Goal: Information Seeking & Learning: Learn about a topic

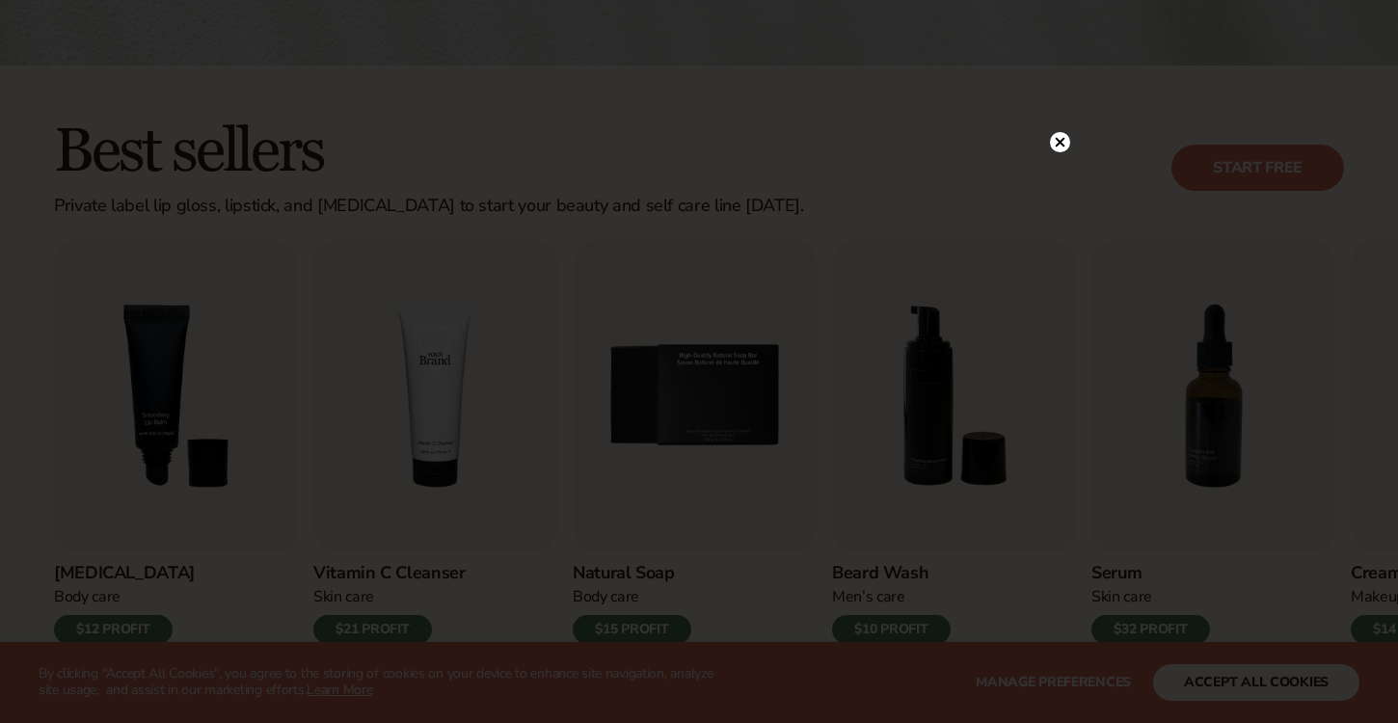
scroll to position [456, 0]
click at [1050, 146] on circle at bounding box center [1050, 142] width 20 height 20
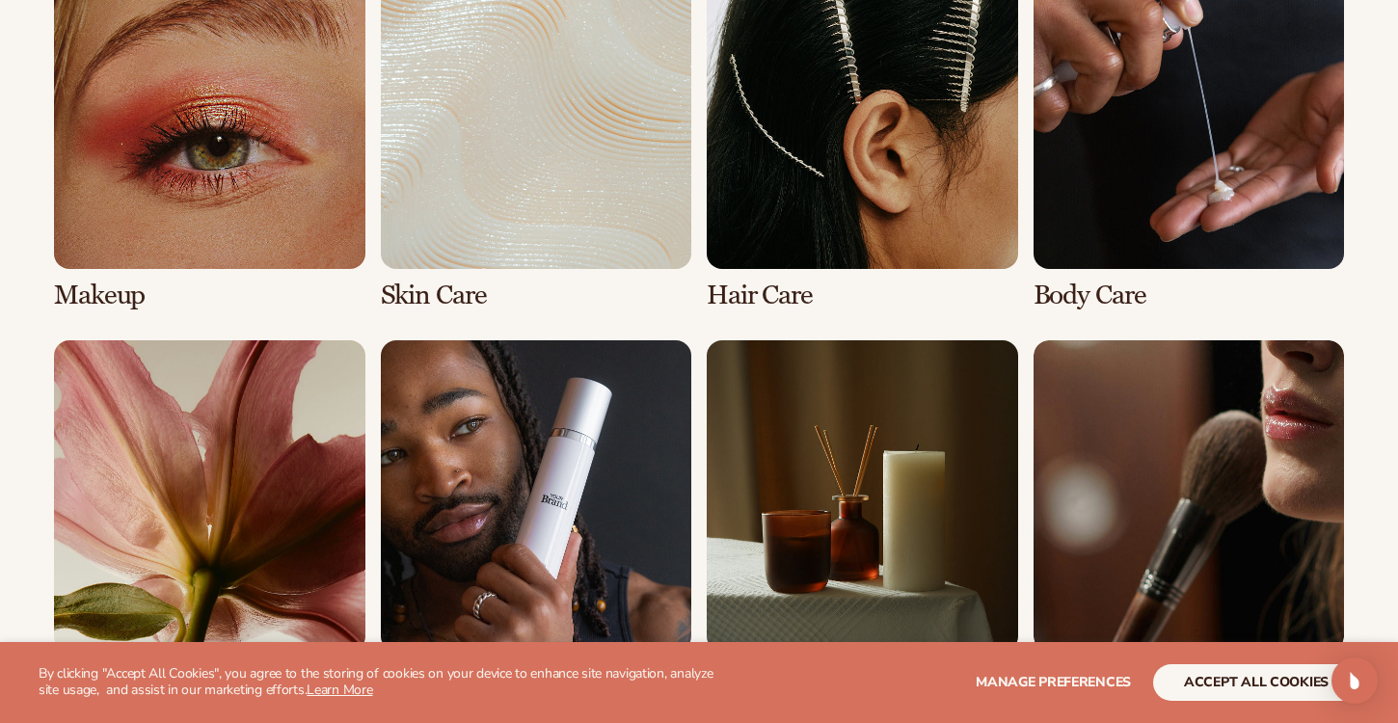
scroll to position [1522, 0]
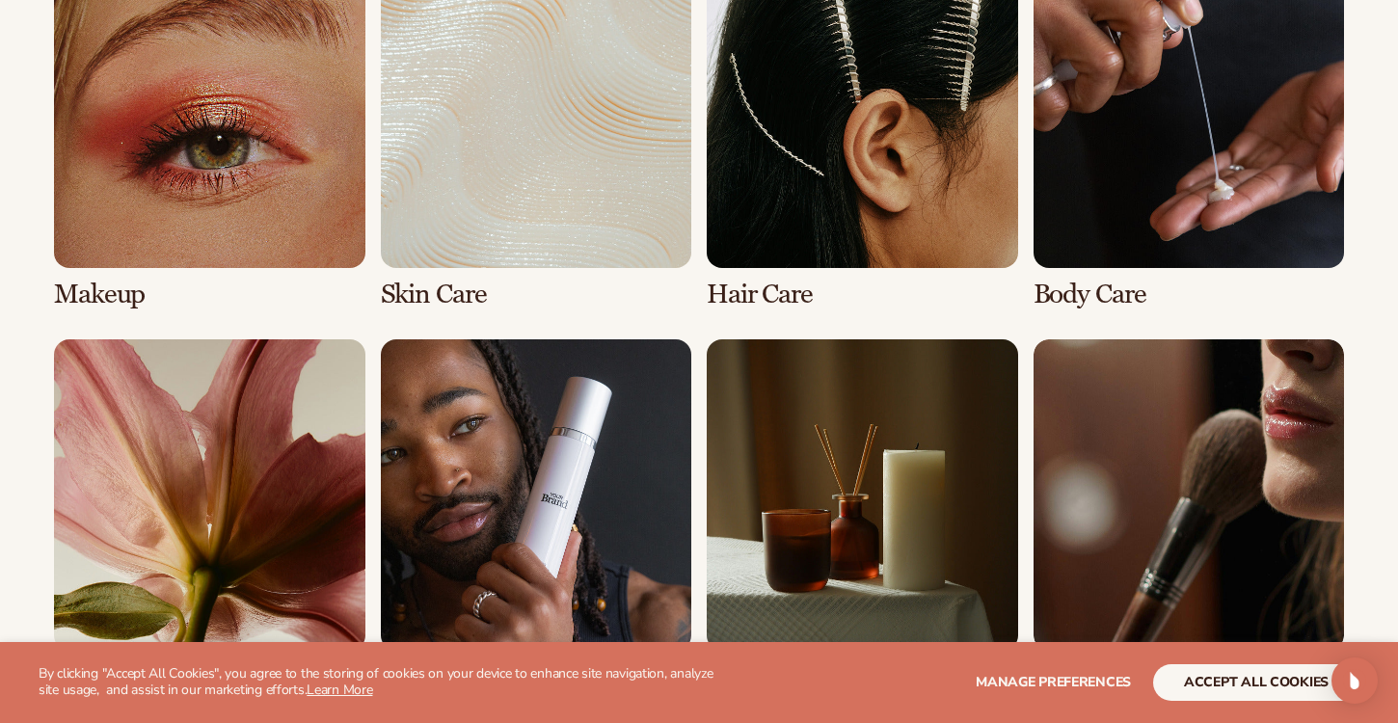
click at [576, 100] on link "2 / 8" at bounding box center [536, 133] width 311 height 352
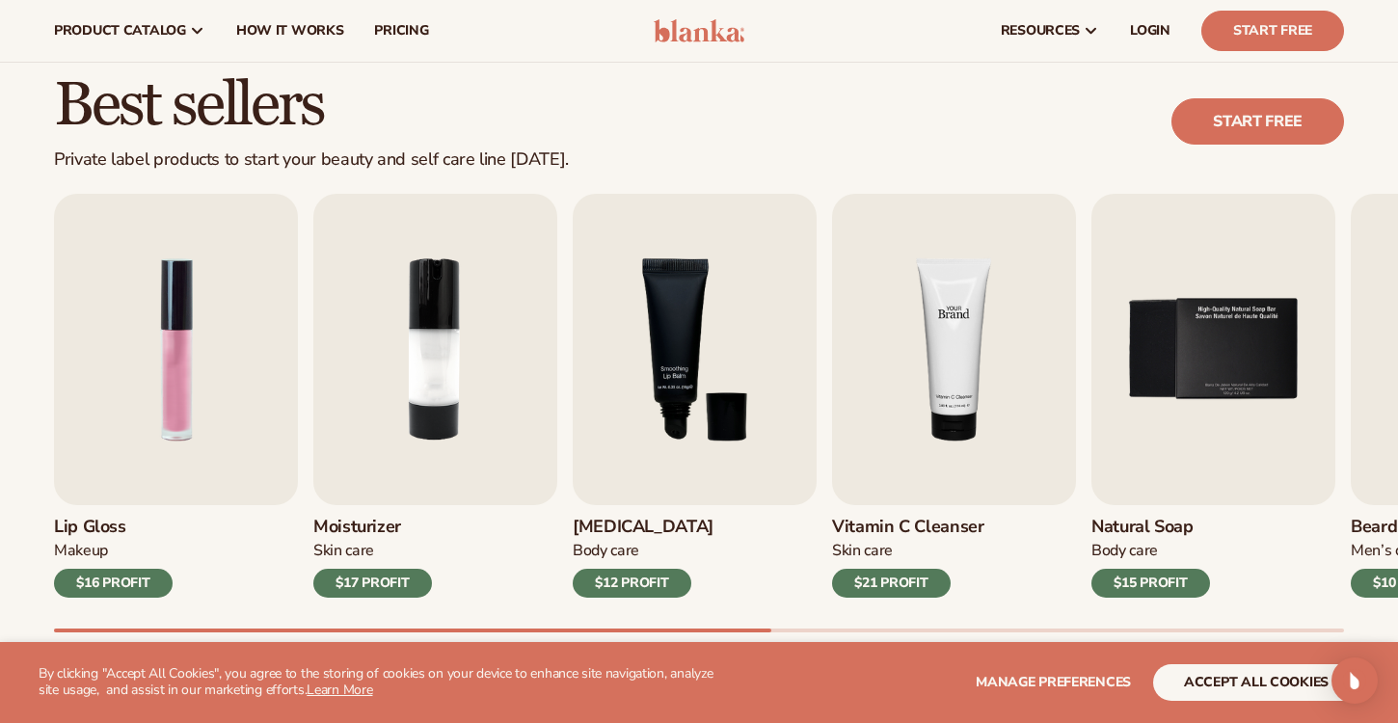
scroll to position [493, 0]
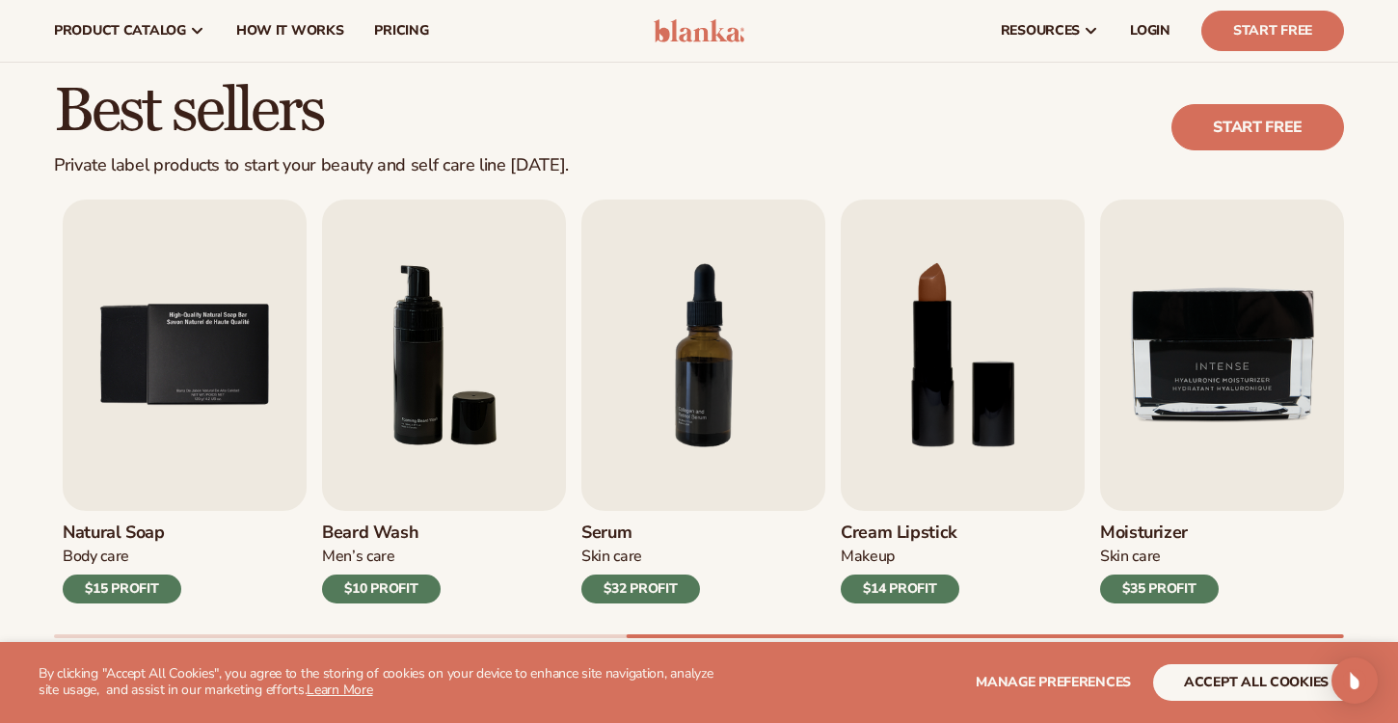
click at [1354, 408] on div "Lip Gloss Makeup $16 PROFIT Moisturizer Skin Care $17 PROFIT Lip Balm Body Care…" at bounding box center [726, 419] width 1344 height 439
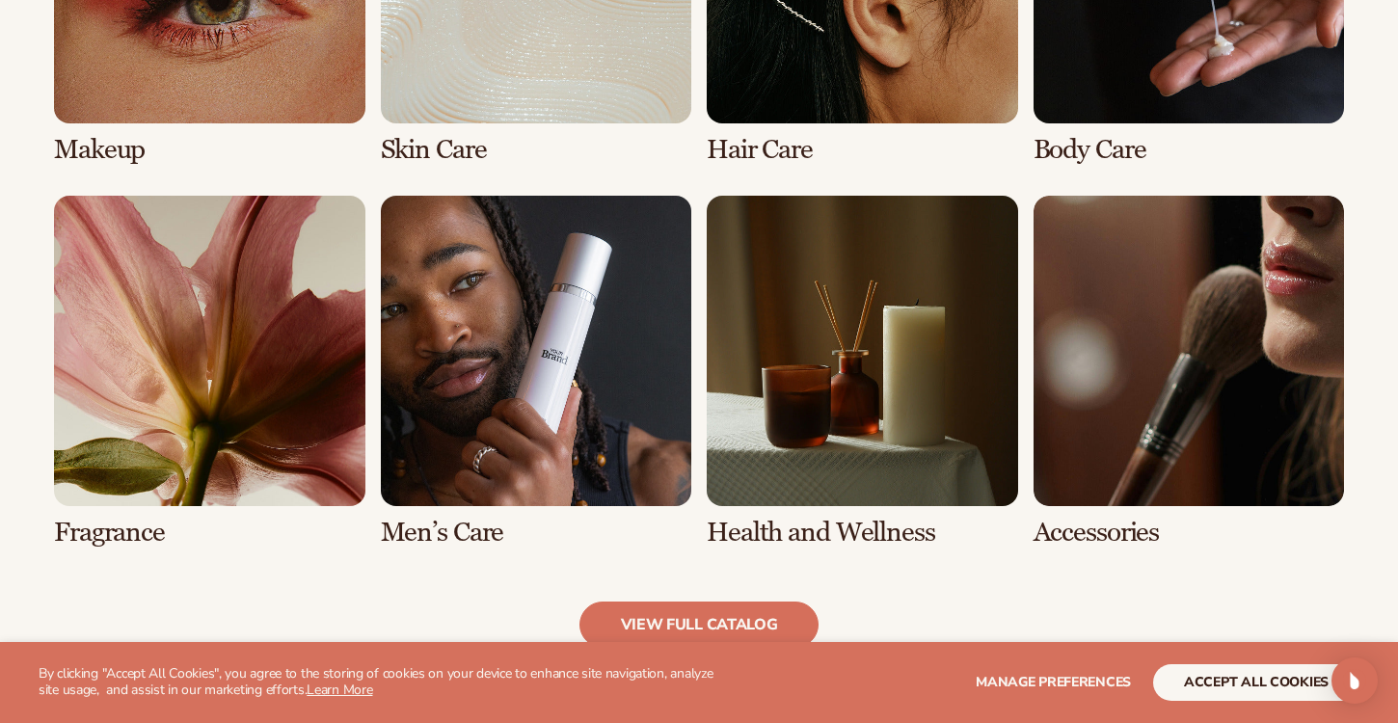
scroll to position [1639, 0]
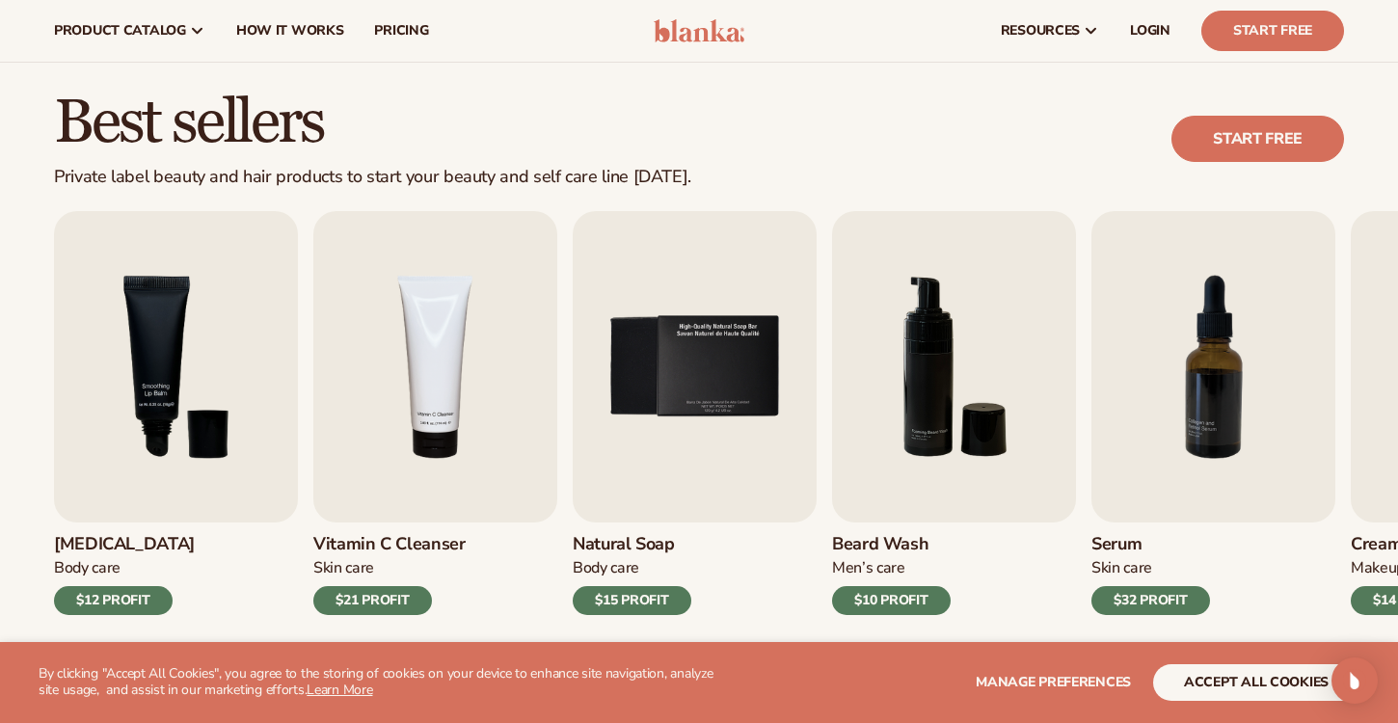
scroll to position [430, 0]
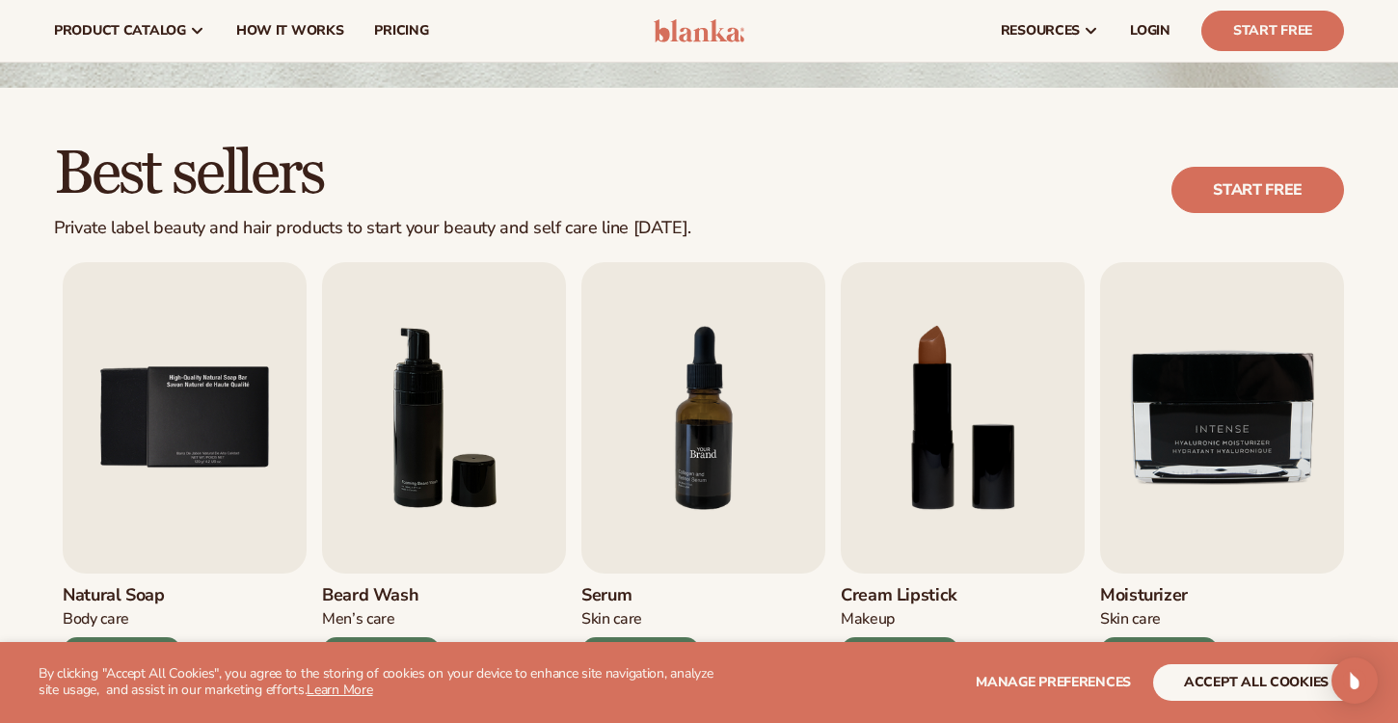
click at [632, 329] on img "7 / 9" at bounding box center [703, 417] width 244 height 311
click at [665, 436] on img "7 / 9" at bounding box center [703, 417] width 244 height 311
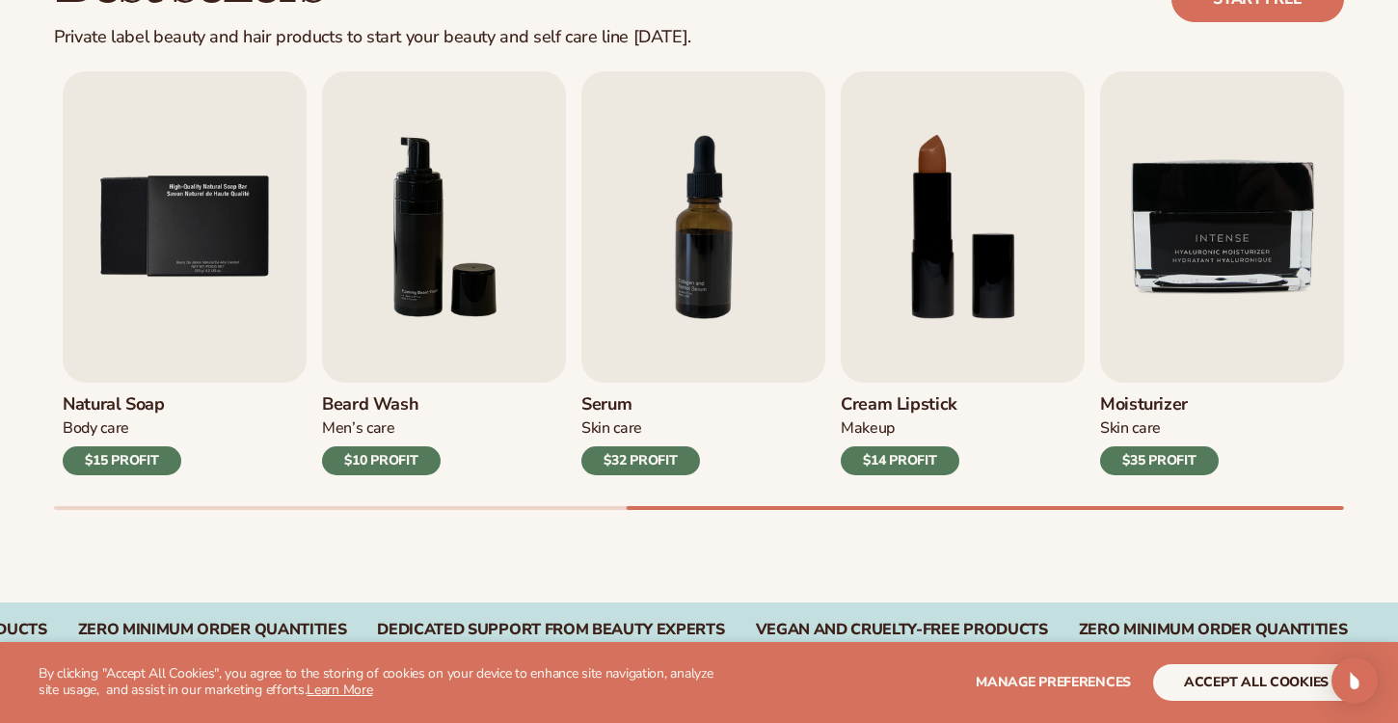
scroll to position [659, 0]
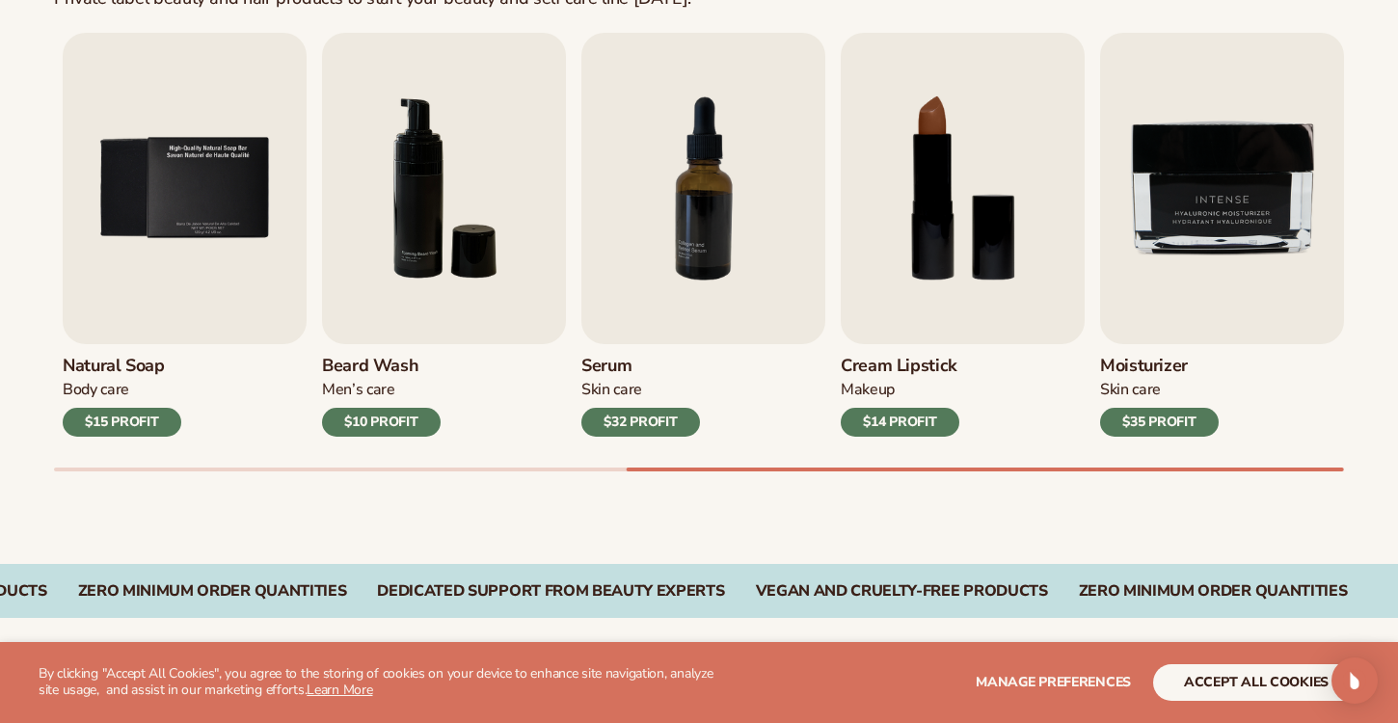
click at [646, 415] on div "$32 PROFIT" at bounding box center [640, 422] width 119 height 29
click at [695, 191] on img "7 / 9" at bounding box center [703, 188] width 244 height 311
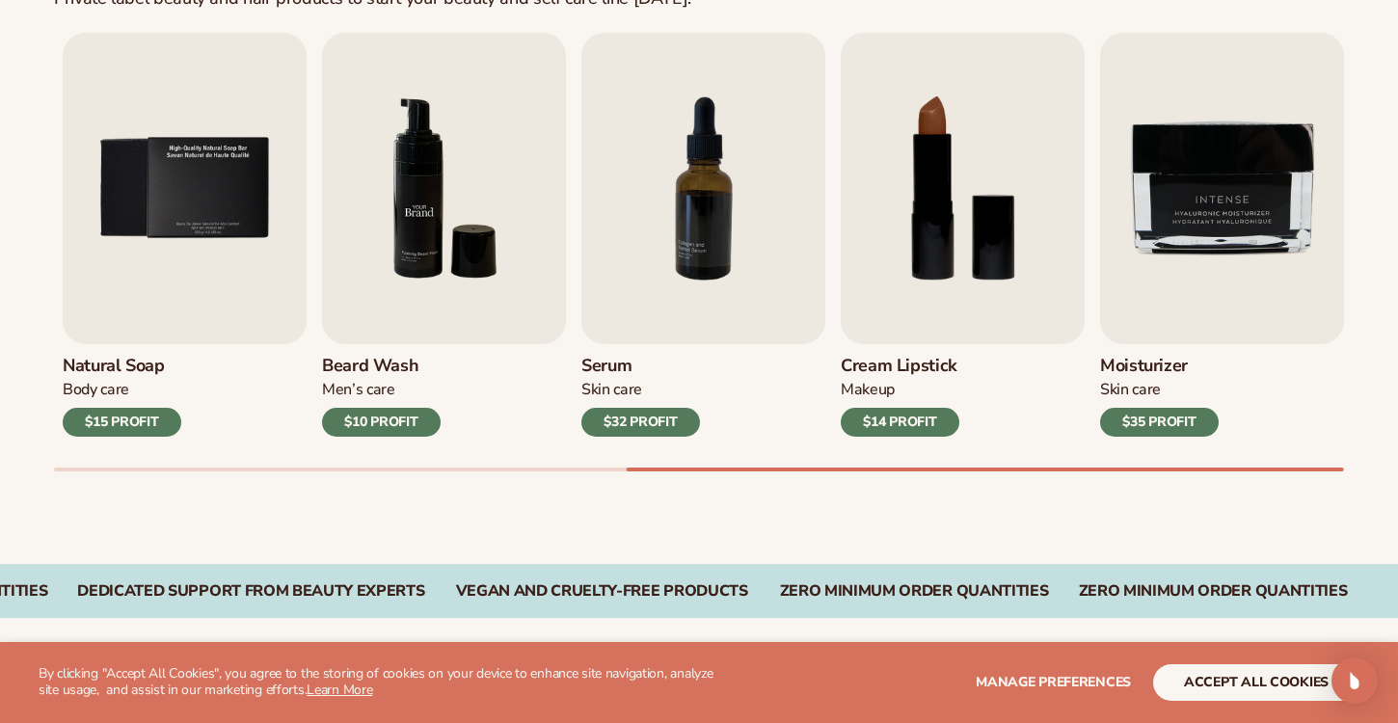
click at [386, 228] on img "6 / 9" at bounding box center [444, 188] width 244 height 311
click at [405, 228] on img "6 / 9" at bounding box center [444, 188] width 244 height 311
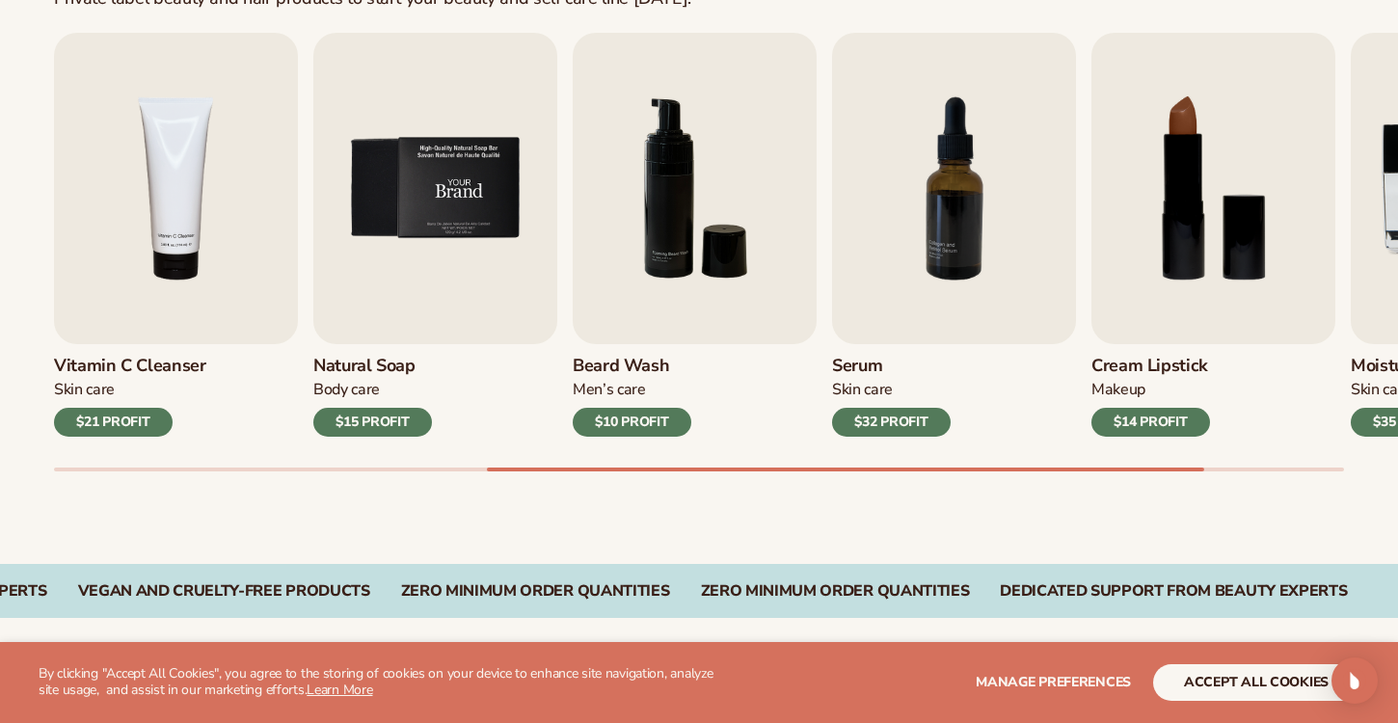
click at [391, 227] on img "5 / 9" at bounding box center [435, 188] width 244 height 311
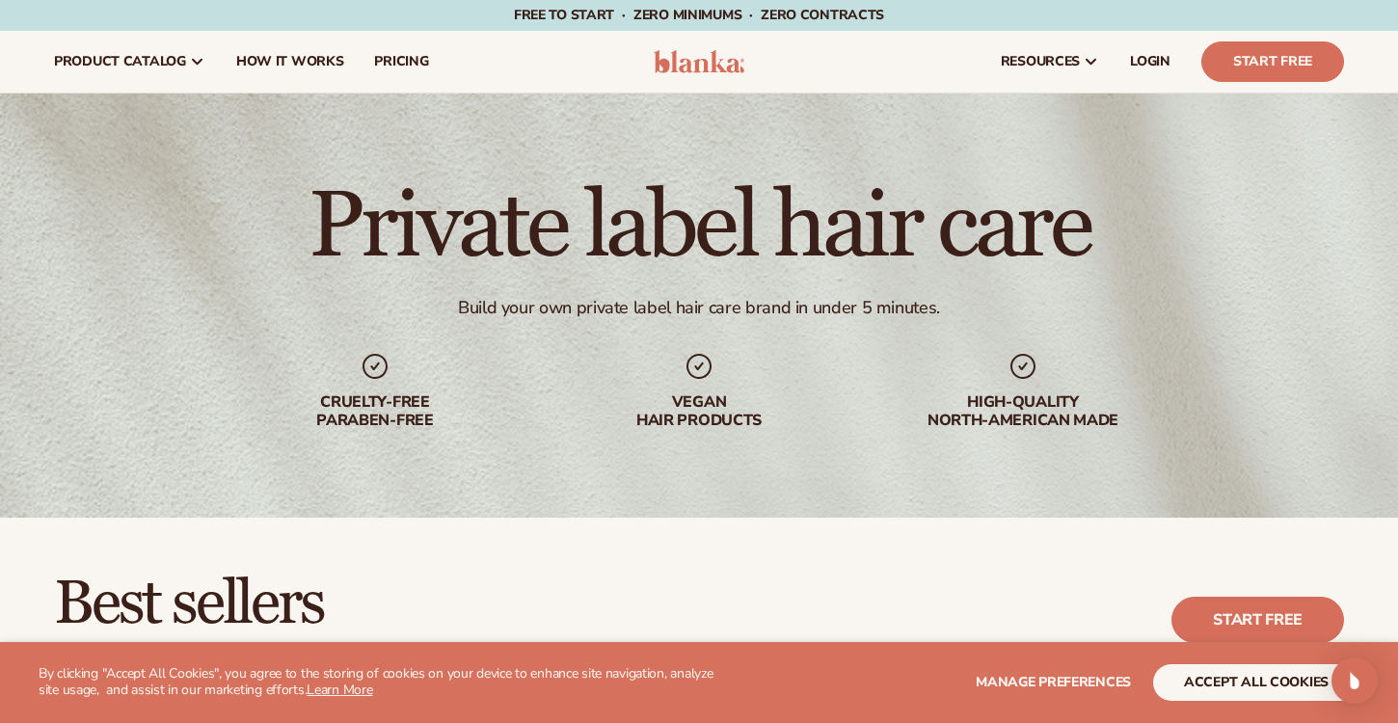
scroll to position [0, 0]
click at [291, 63] on span "How It Works" at bounding box center [290, 61] width 108 height 15
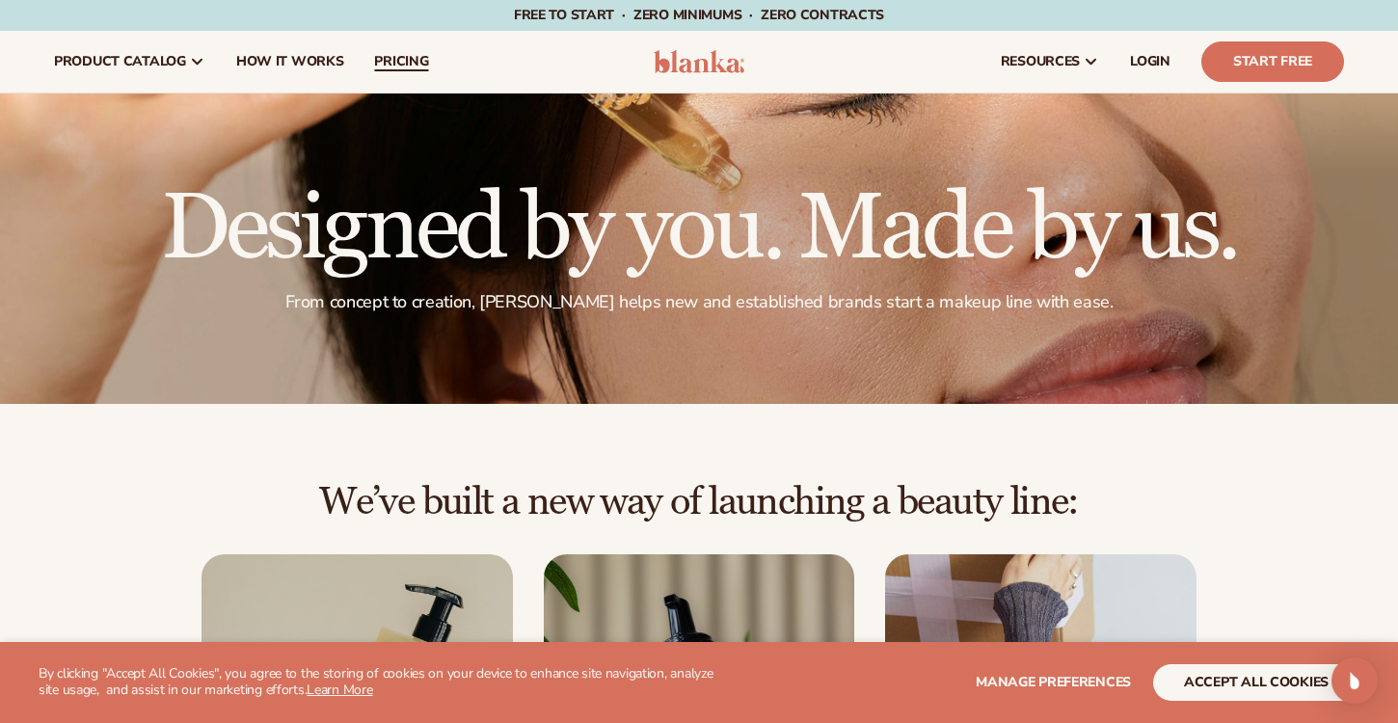
click at [416, 60] on span "pricing" at bounding box center [401, 61] width 54 height 15
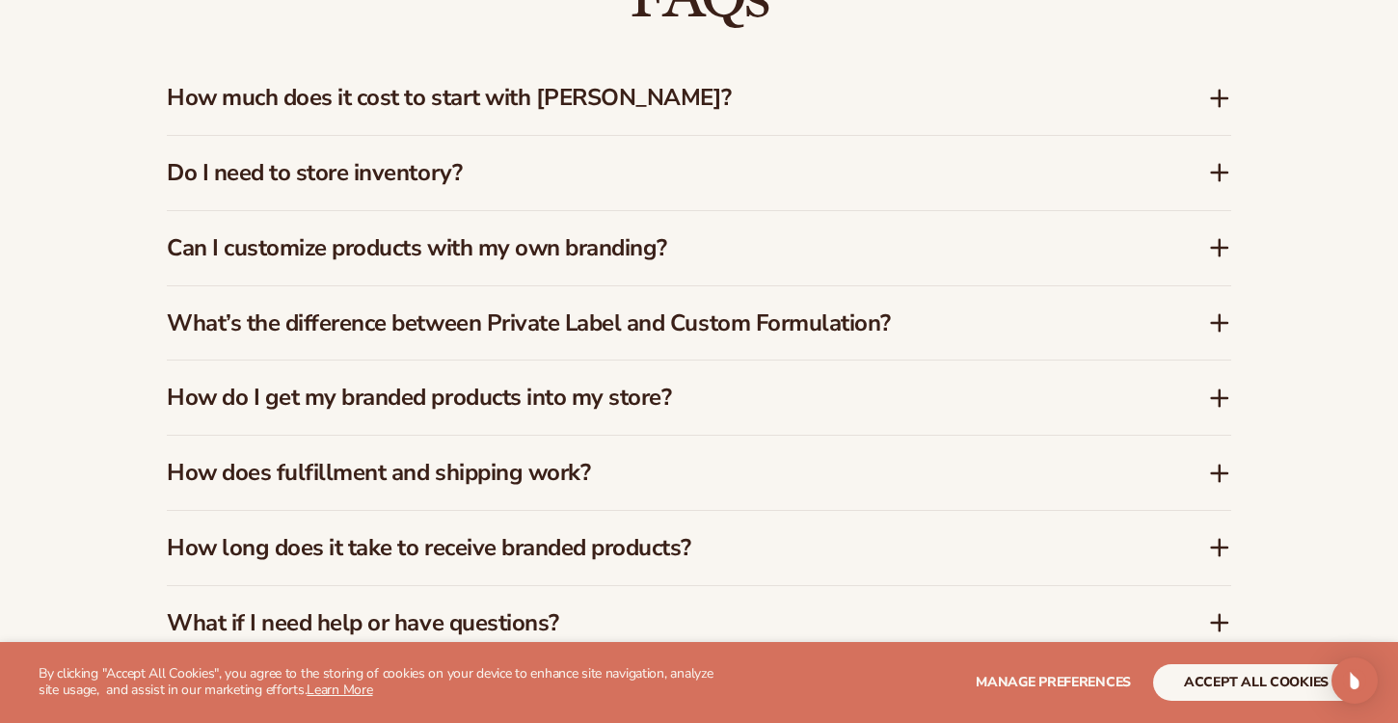
scroll to position [2833, 0]
click at [462, 109] on div "How much does it cost to start with [PERSON_NAME]?" at bounding box center [699, 97] width 1064 height 74
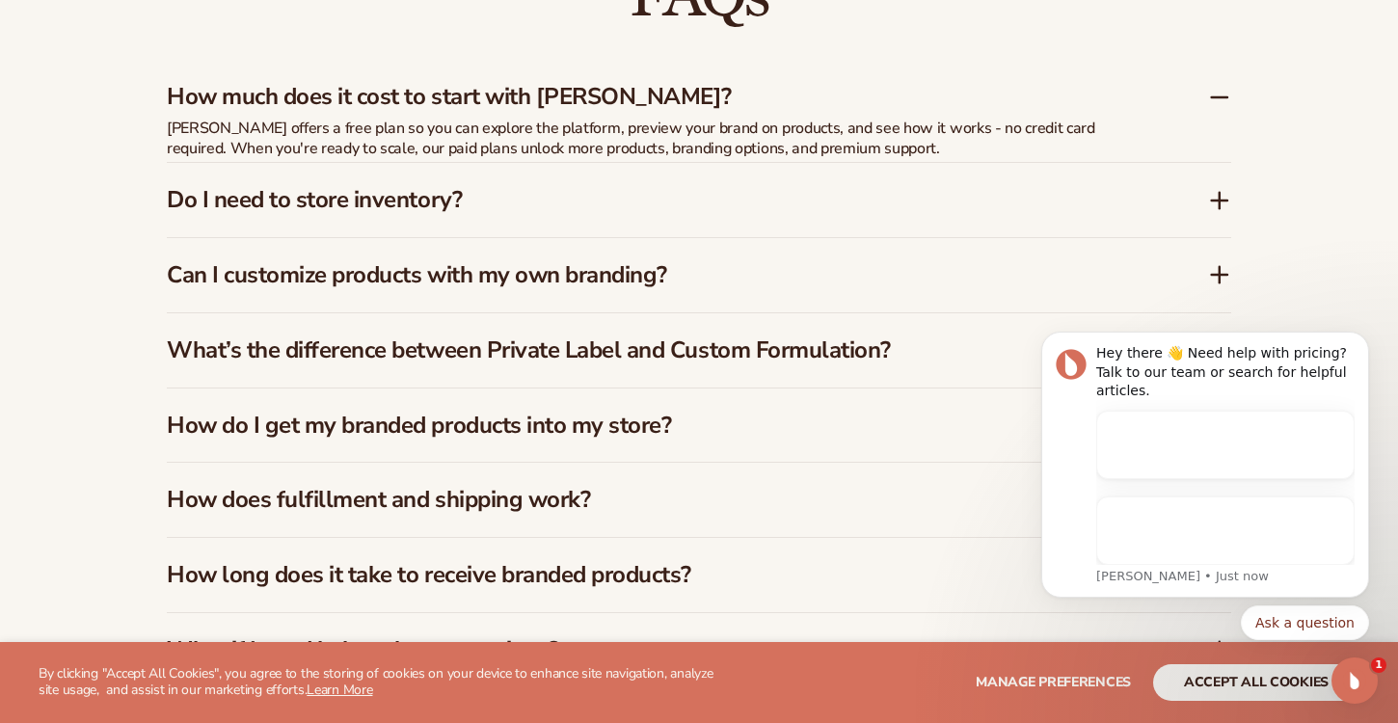
scroll to position [0, 0]
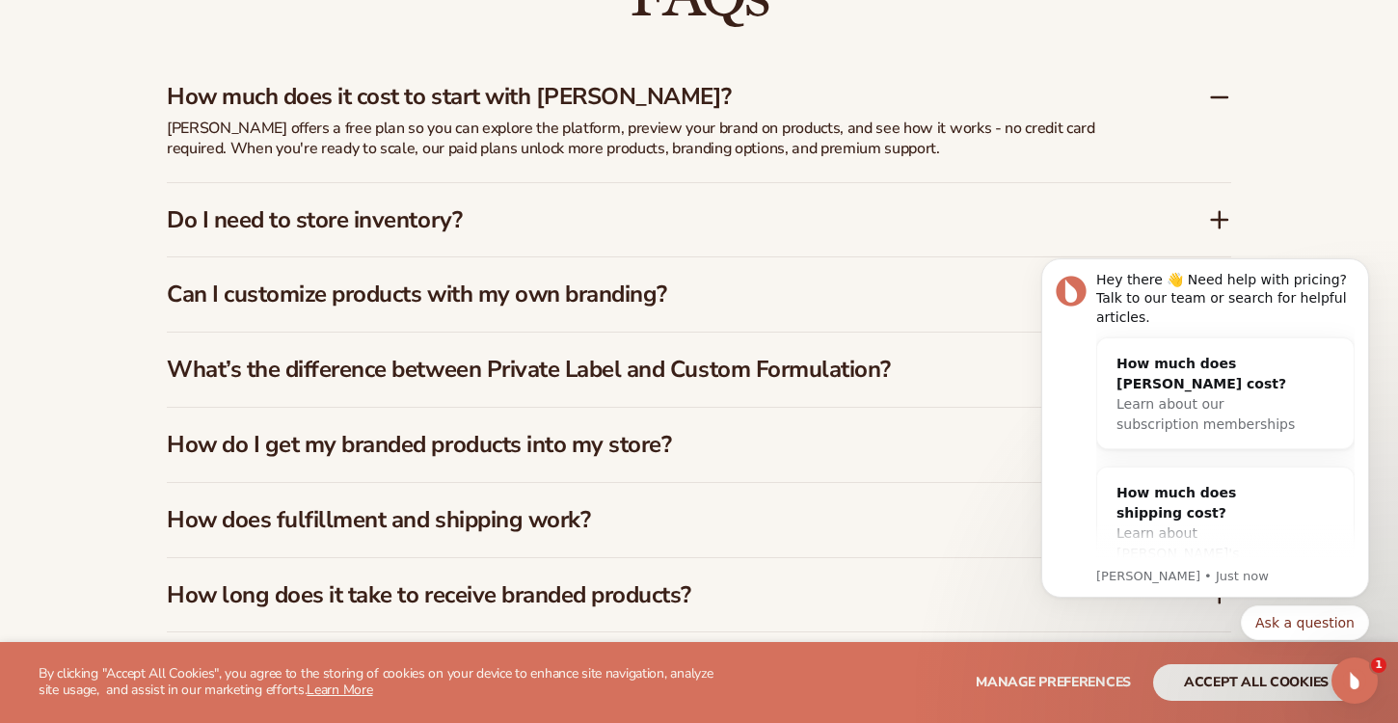
click at [462, 96] on h3 "How much does it cost to start with [PERSON_NAME]?" at bounding box center [658, 97] width 983 height 28
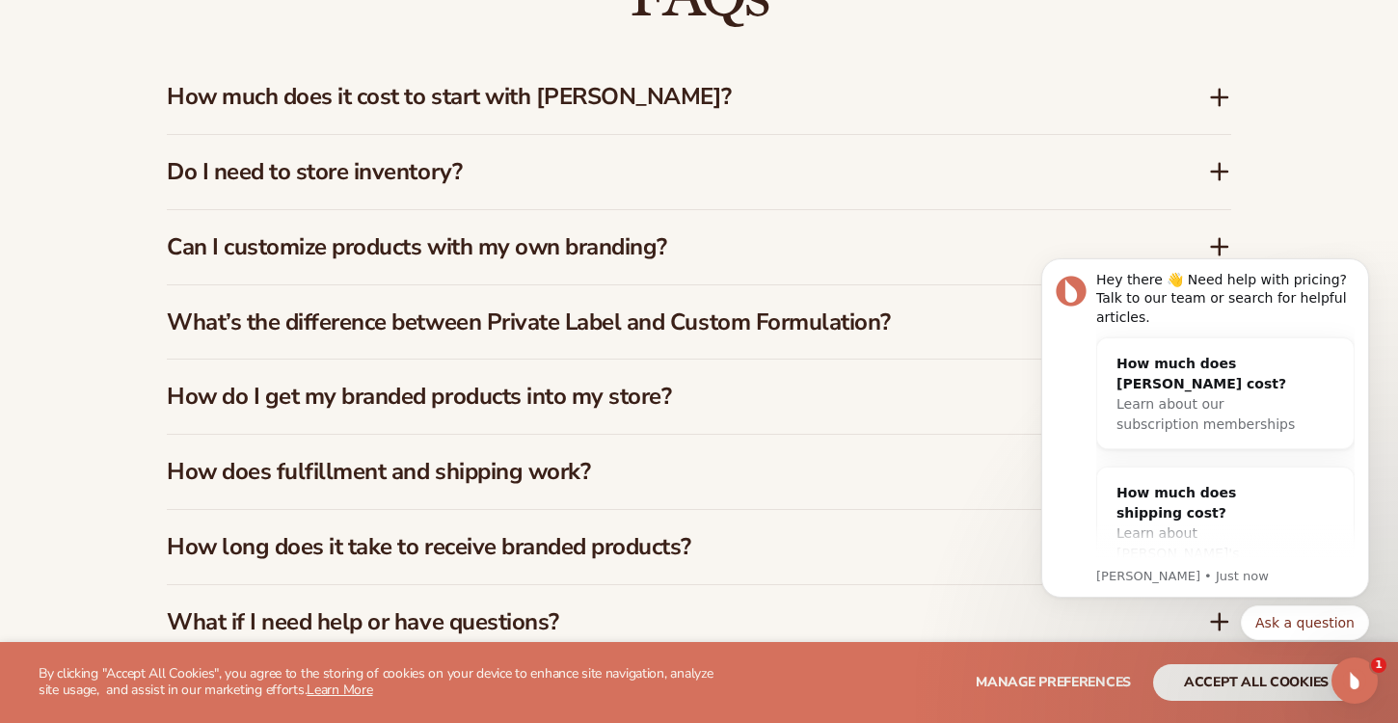
click at [436, 166] on h3 "Do I need to store inventory?" at bounding box center [658, 172] width 983 height 28
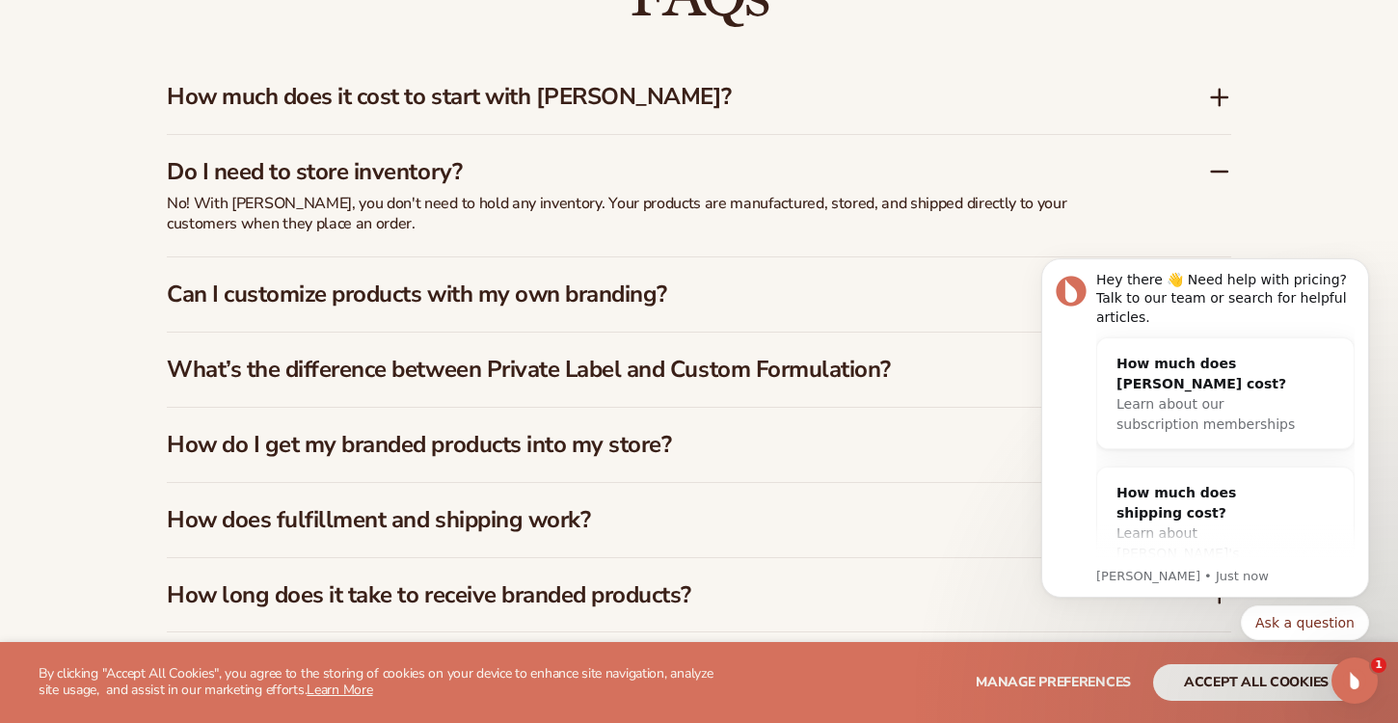
click at [437, 167] on h3 "Do I need to store inventory?" at bounding box center [658, 172] width 983 height 28
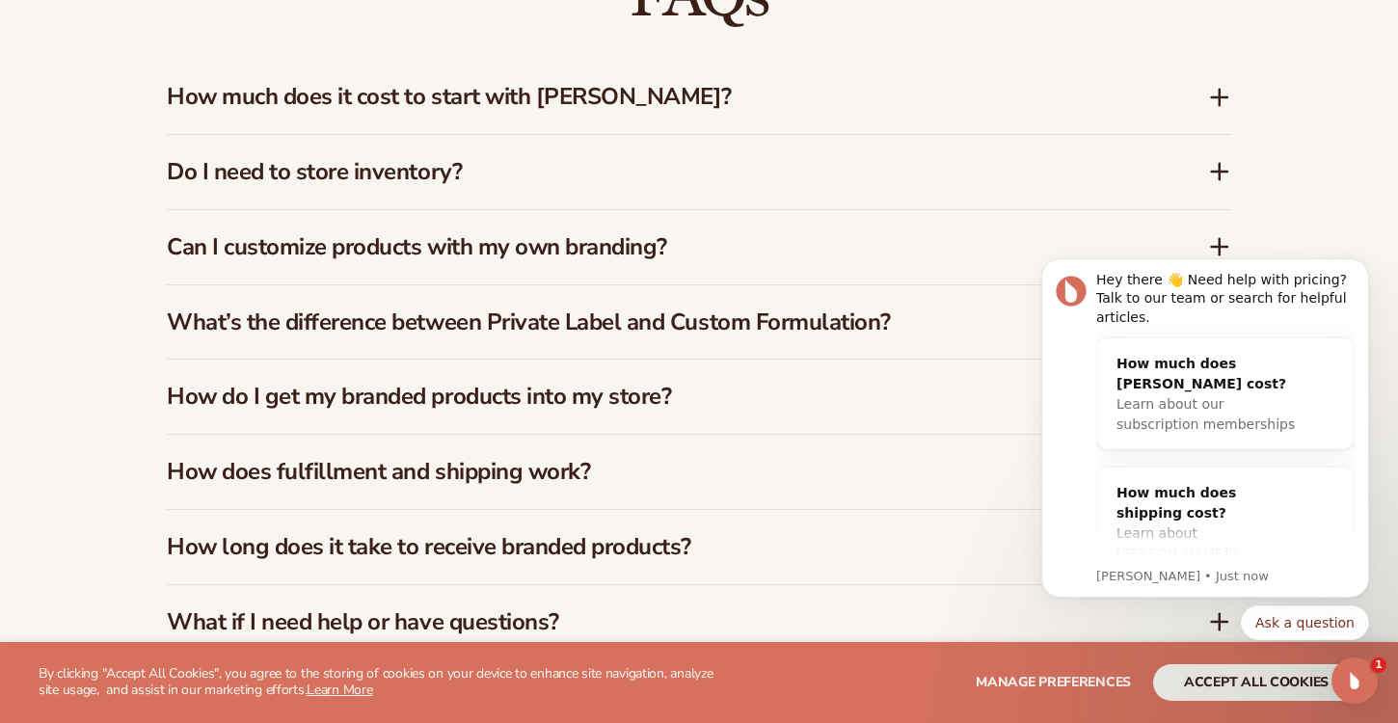
click at [433, 219] on div "Can I customize products with my own branding?" at bounding box center [699, 247] width 1064 height 74
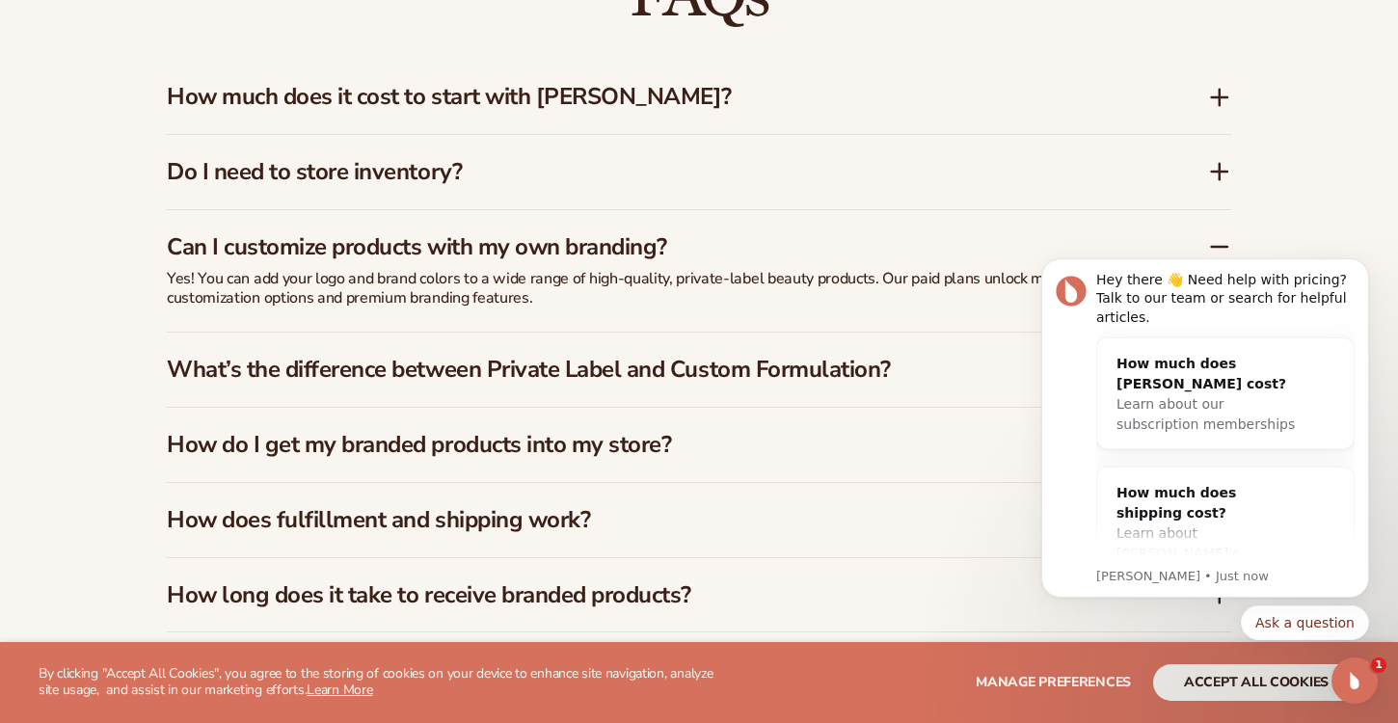
click at [433, 219] on div "Can I customize products with my own branding?" at bounding box center [699, 239] width 1064 height 59
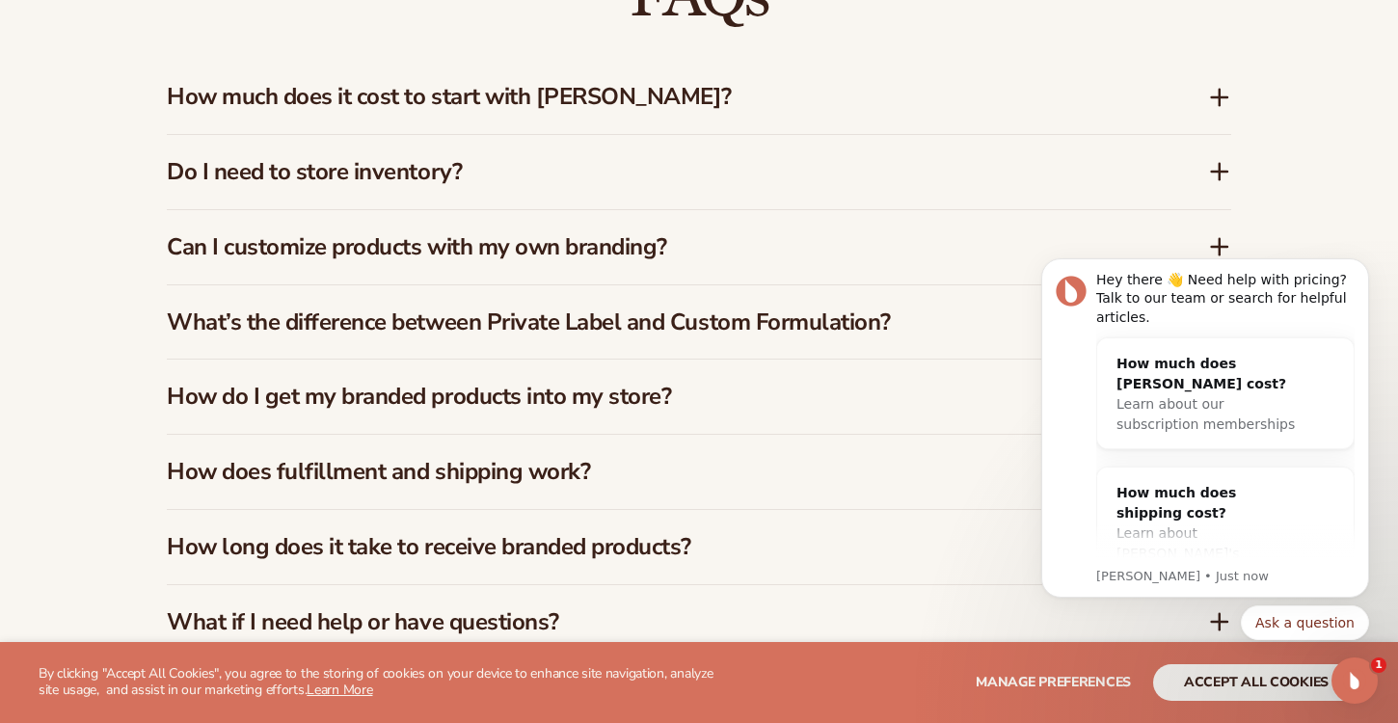
click at [410, 316] on h3 "What’s the difference between Private Label and Custom Formulation?" at bounding box center [658, 323] width 983 height 28
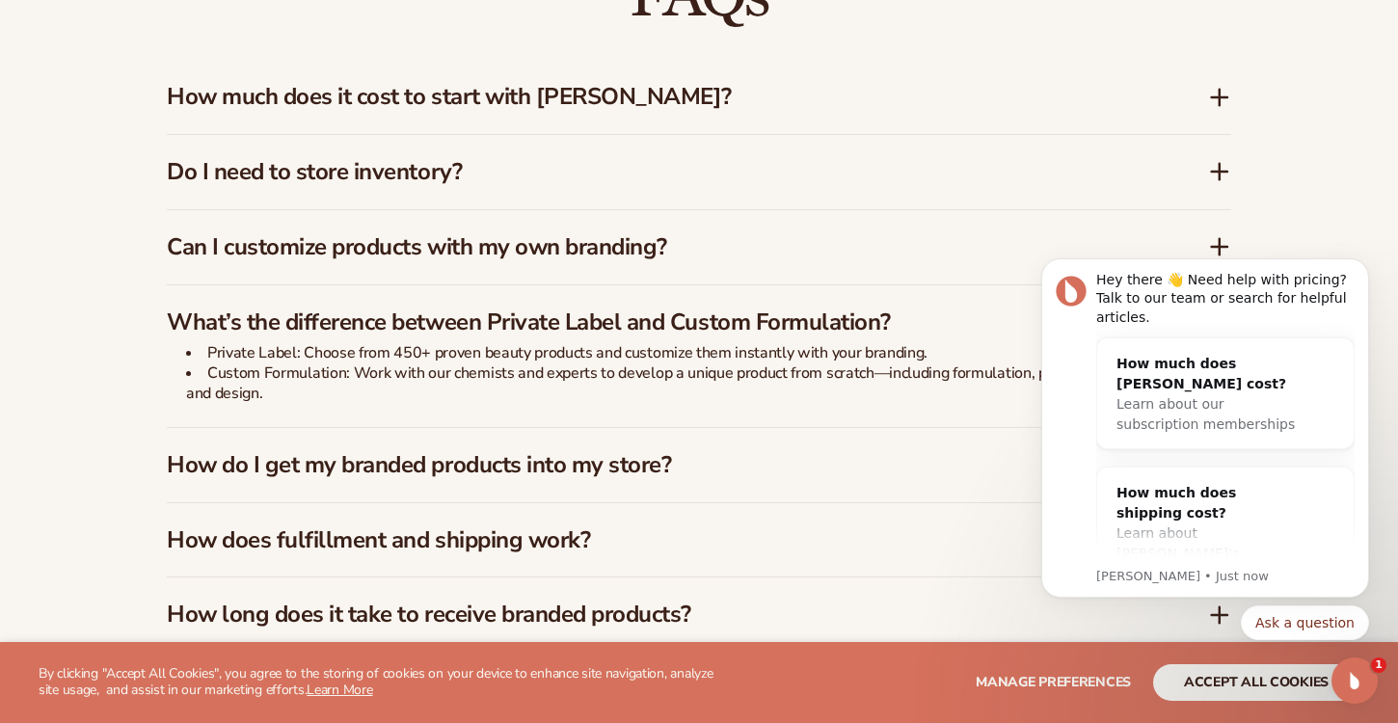
click at [412, 316] on h3 "What’s the difference between Private Label and Custom Formulation?" at bounding box center [658, 323] width 983 height 28
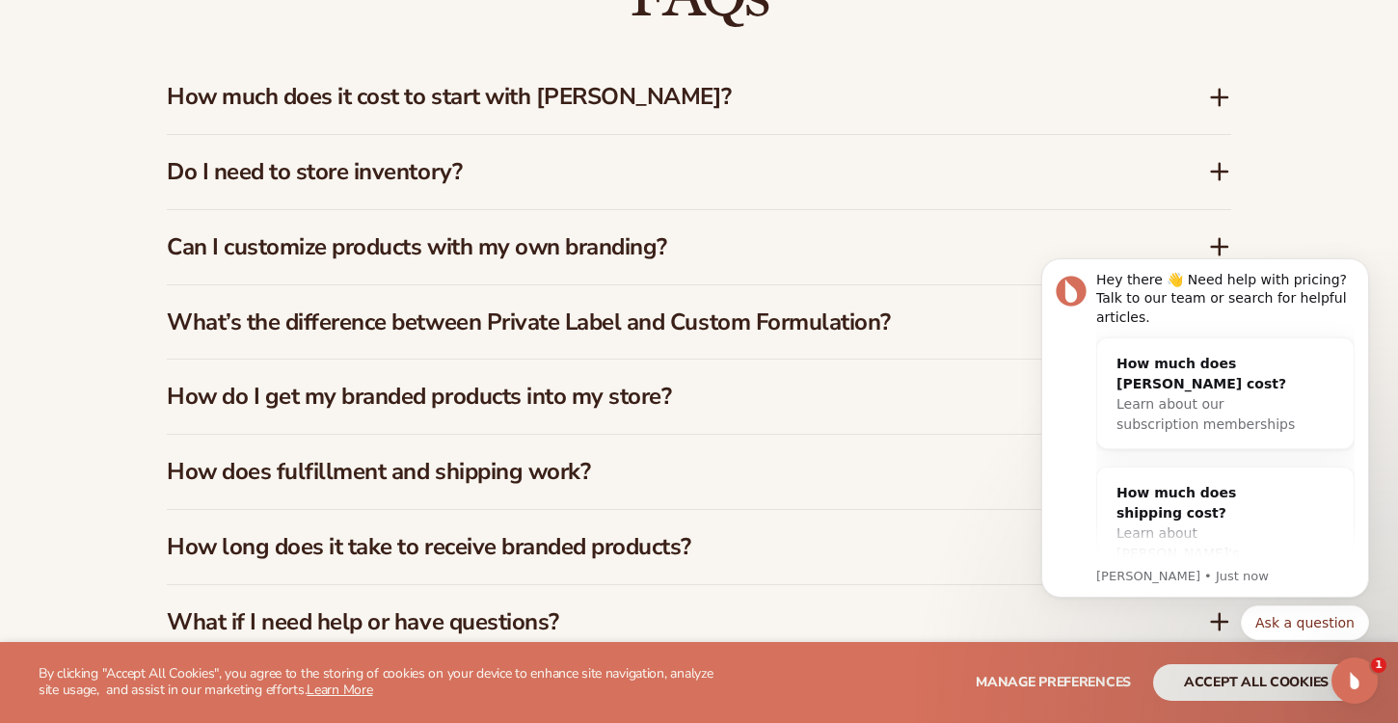
click at [395, 394] on h3 "How do I get my branded products into my store?" at bounding box center [658, 397] width 983 height 28
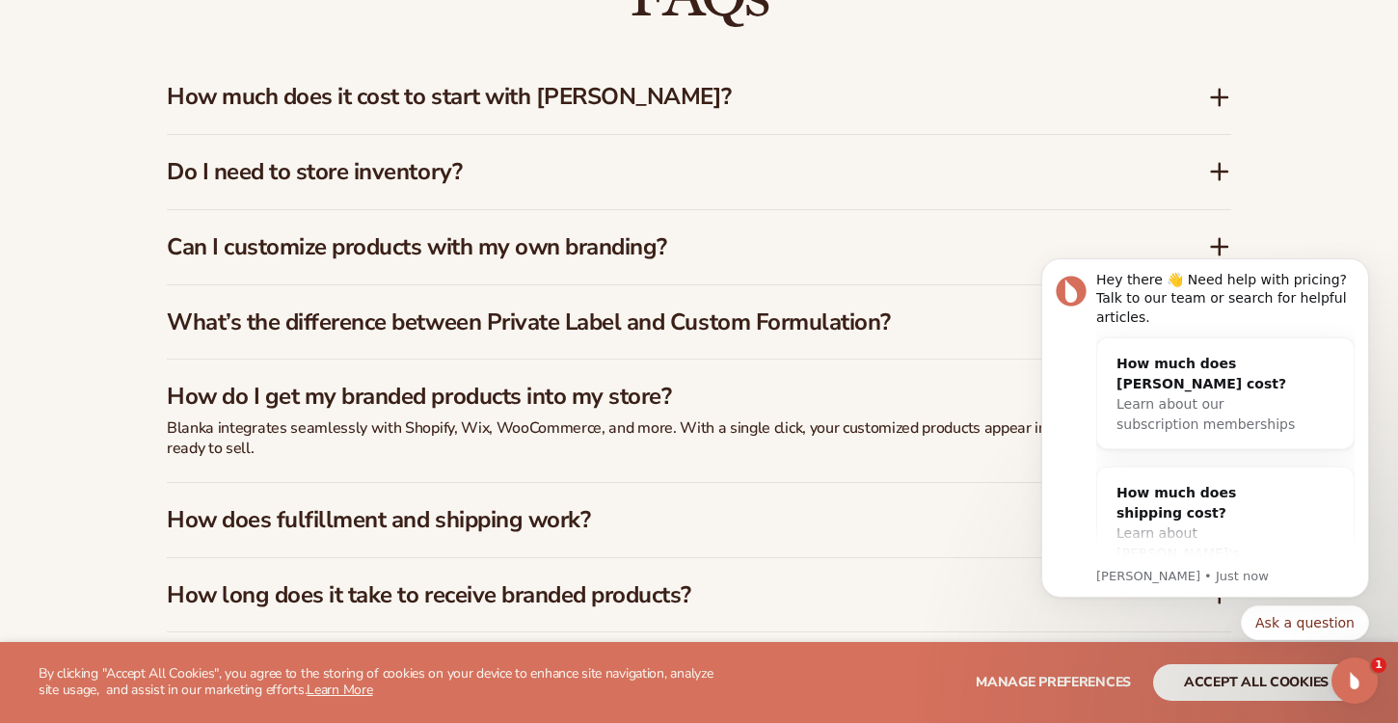
click at [395, 394] on h3 "How do I get my branded products into my store?" at bounding box center [658, 397] width 983 height 28
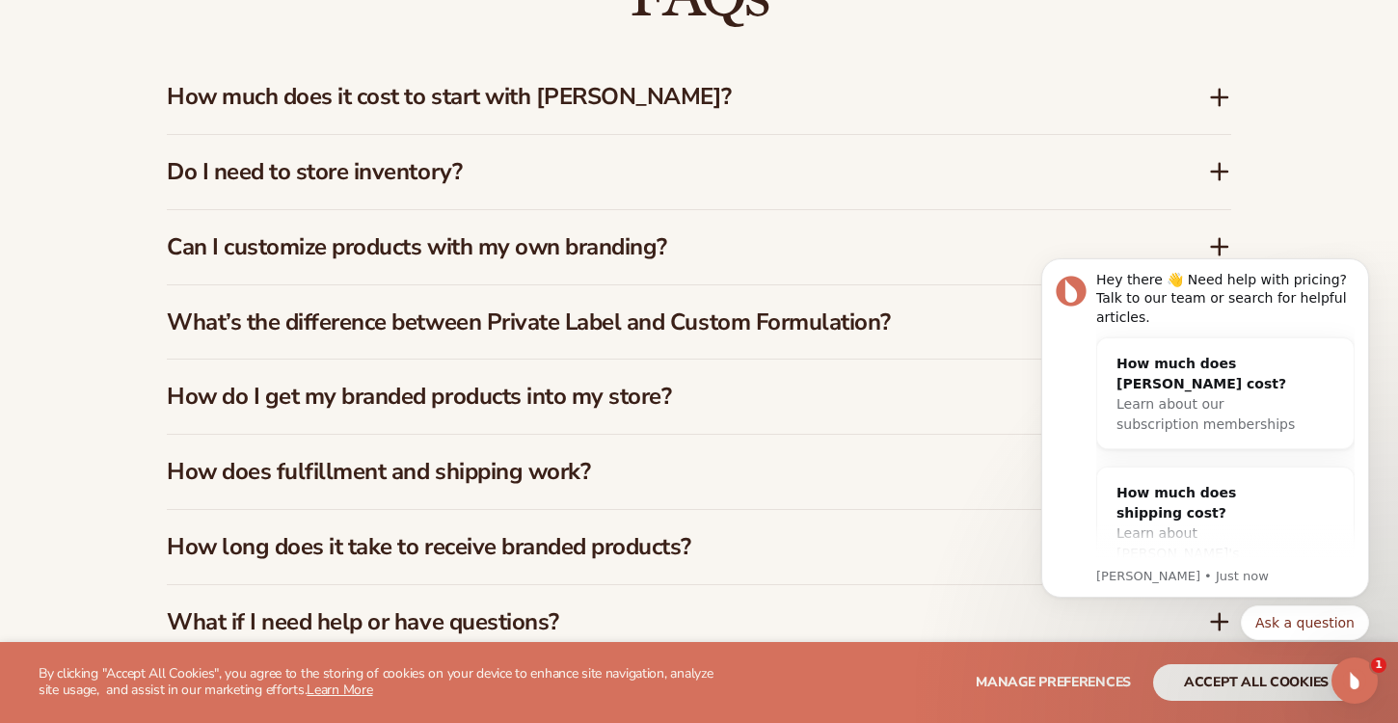
click at [395, 394] on h3 "How do I get my branded products into my store?" at bounding box center [658, 397] width 983 height 28
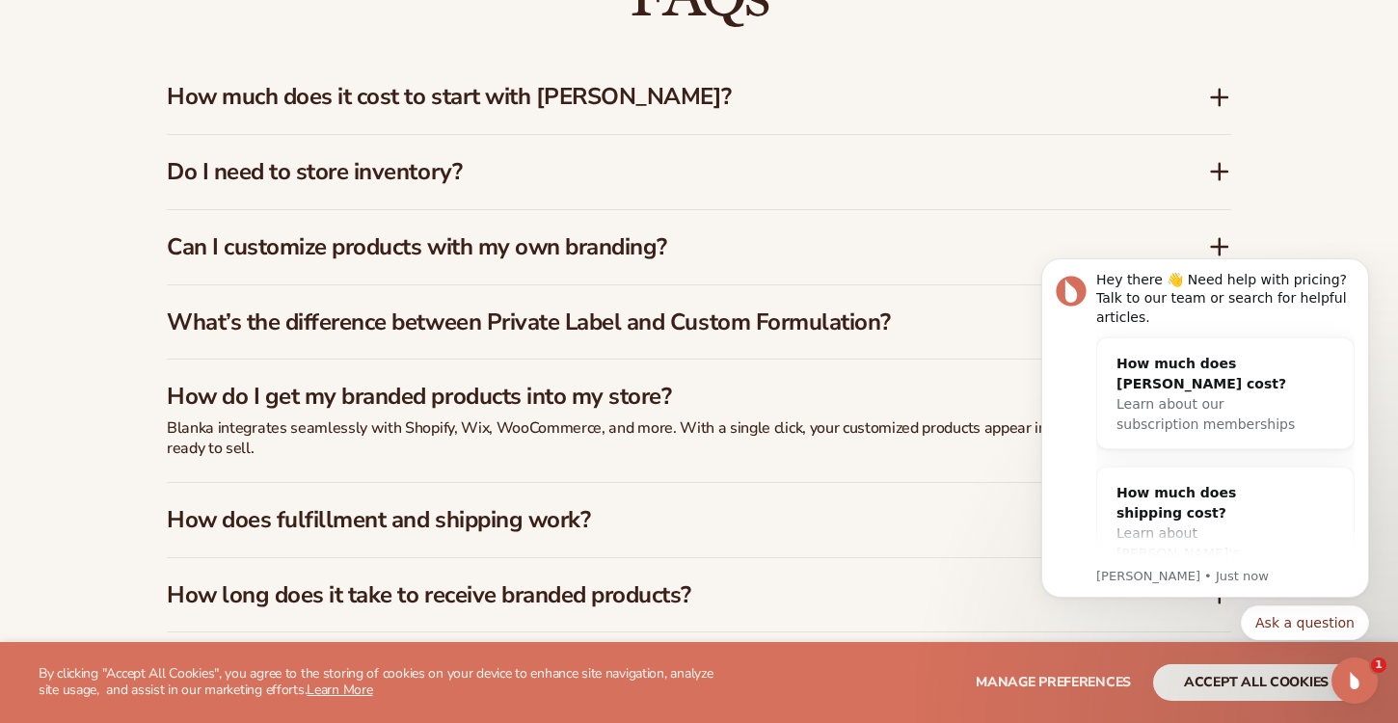
click at [395, 394] on h3 "How do I get my branded products into my store?" at bounding box center [658, 397] width 983 height 28
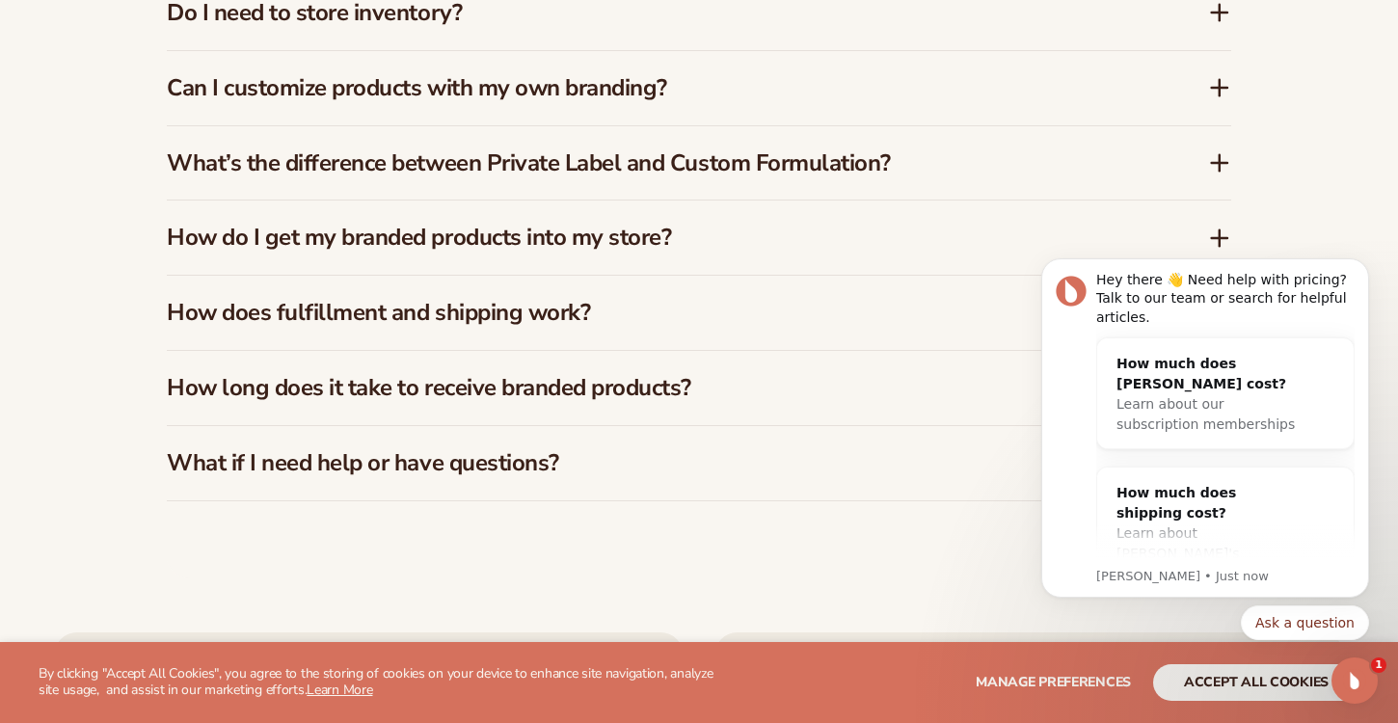
scroll to position [2997, 0]
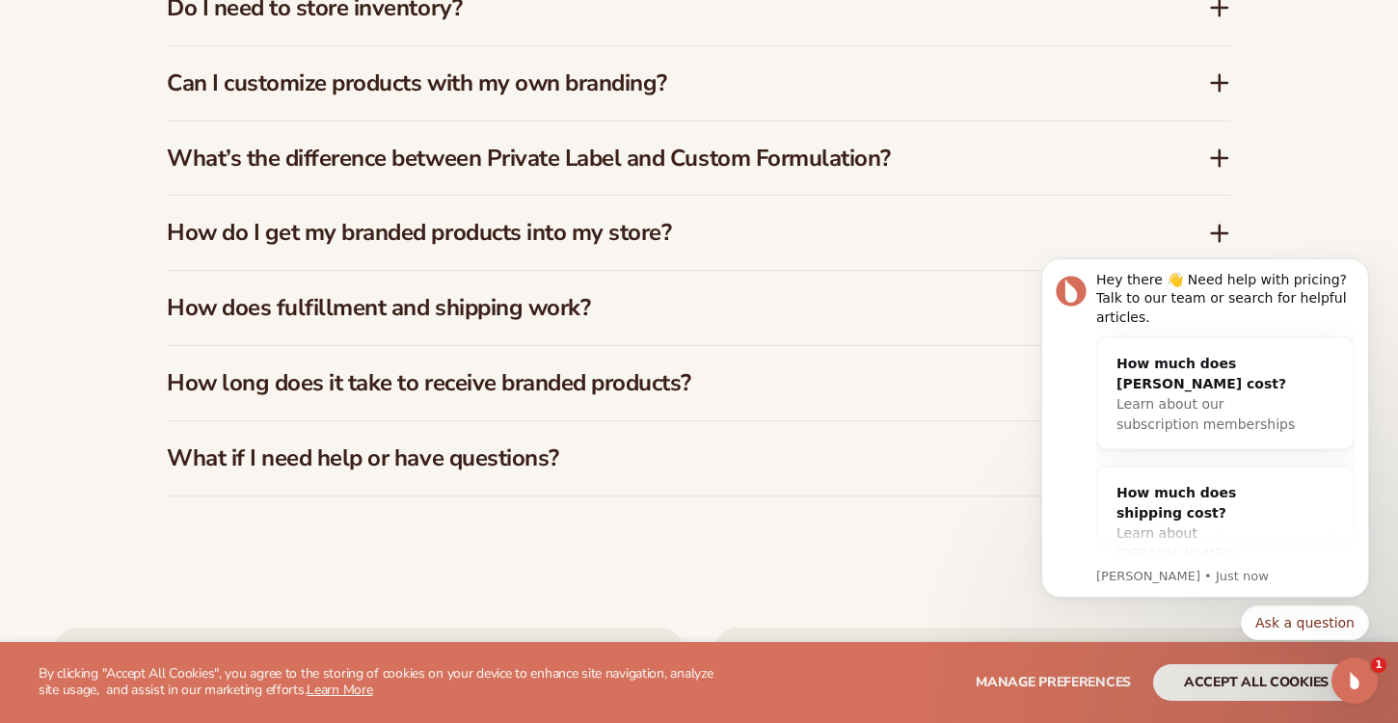
click at [412, 274] on div "How does fulfillment and shipping work?" at bounding box center [699, 308] width 1064 height 74
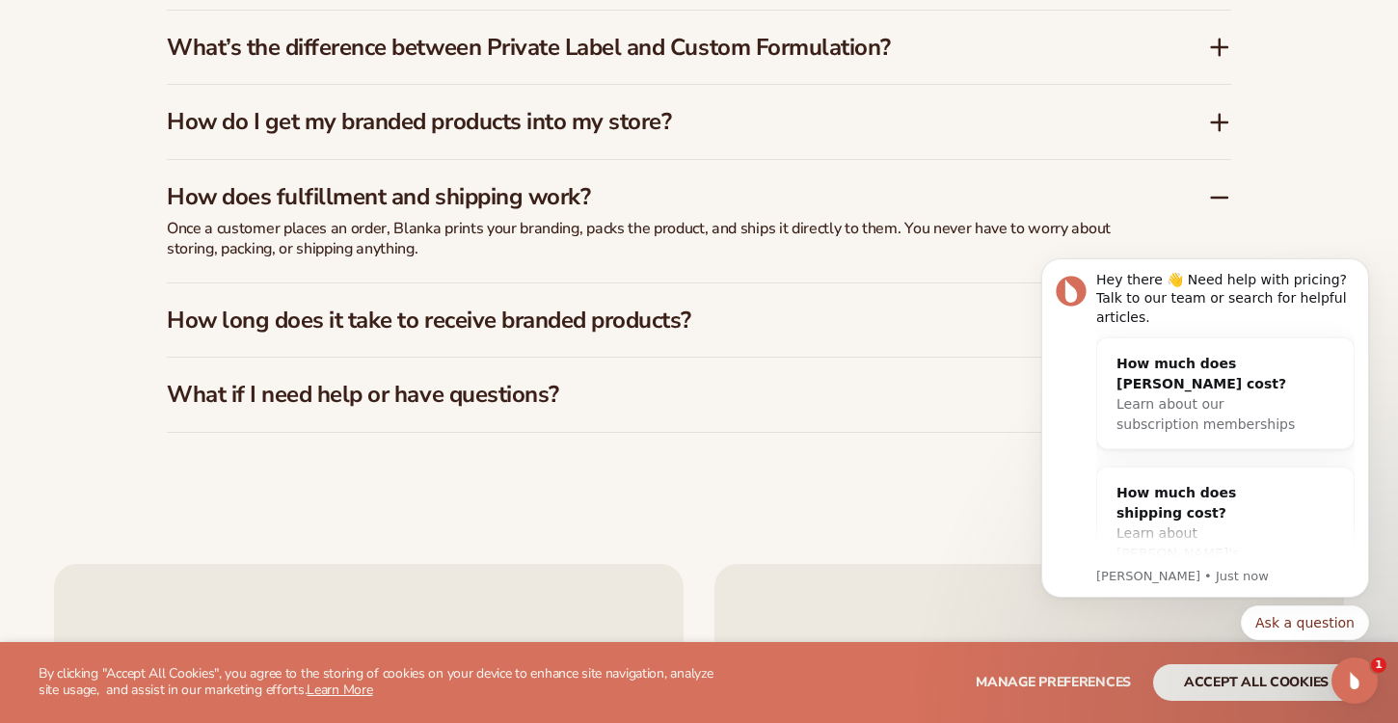
scroll to position [3109, 0]
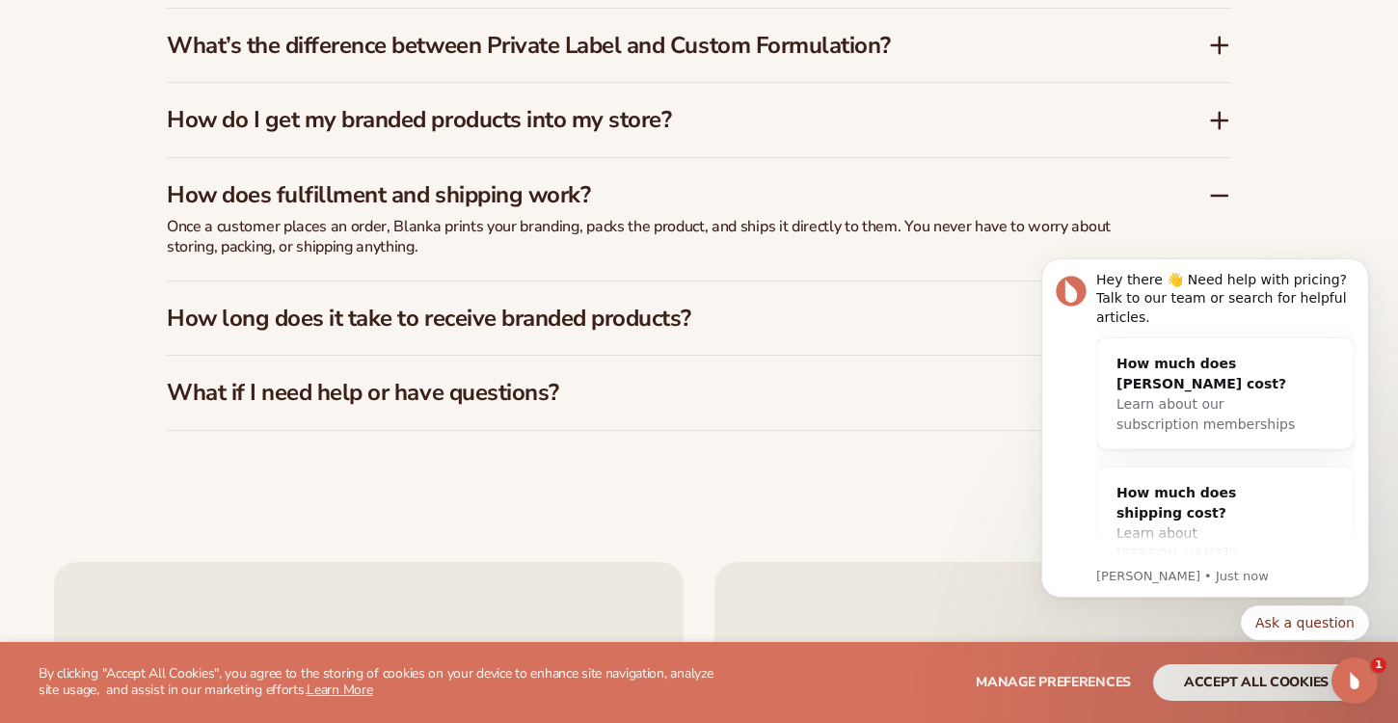
click at [516, 189] on h3 "How does fulfillment and shipping work?" at bounding box center [658, 195] width 983 height 28
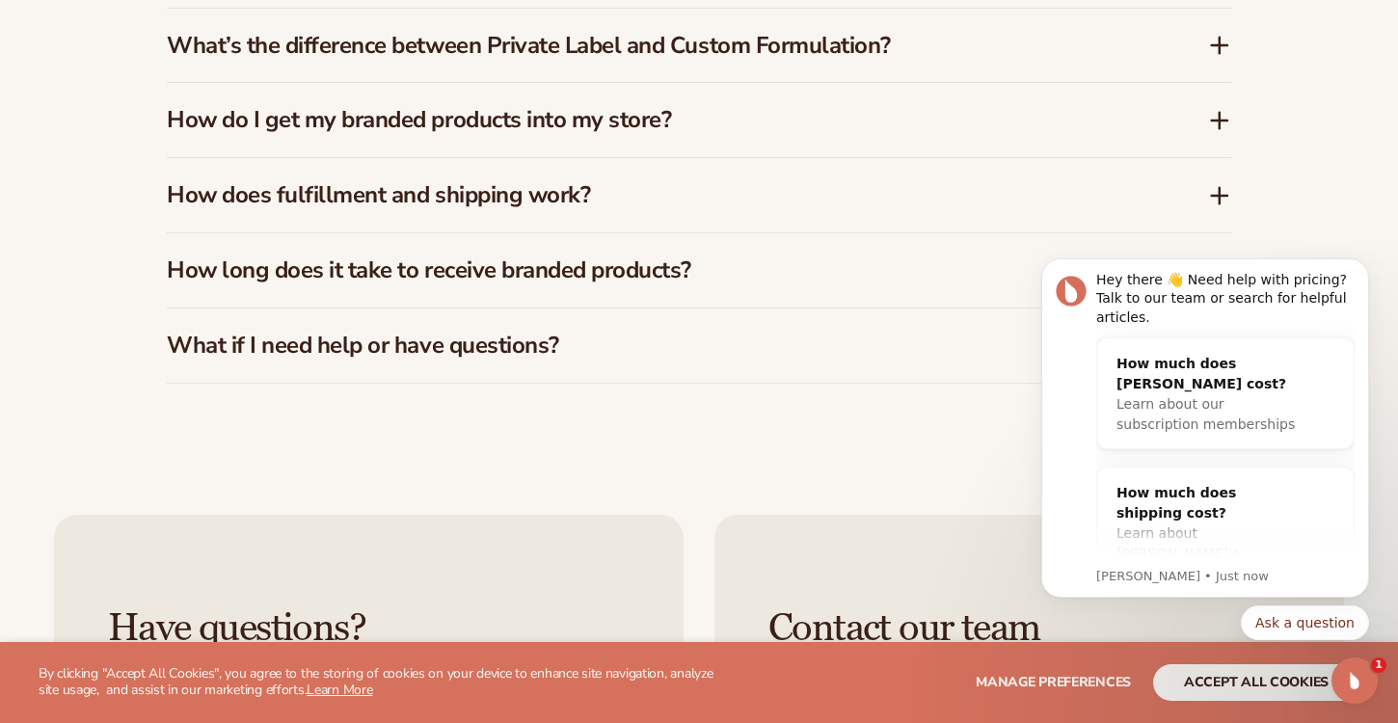
click at [506, 258] on h3 "How long does it take to receive branded products?" at bounding box center [658, 270] width 983 height 28
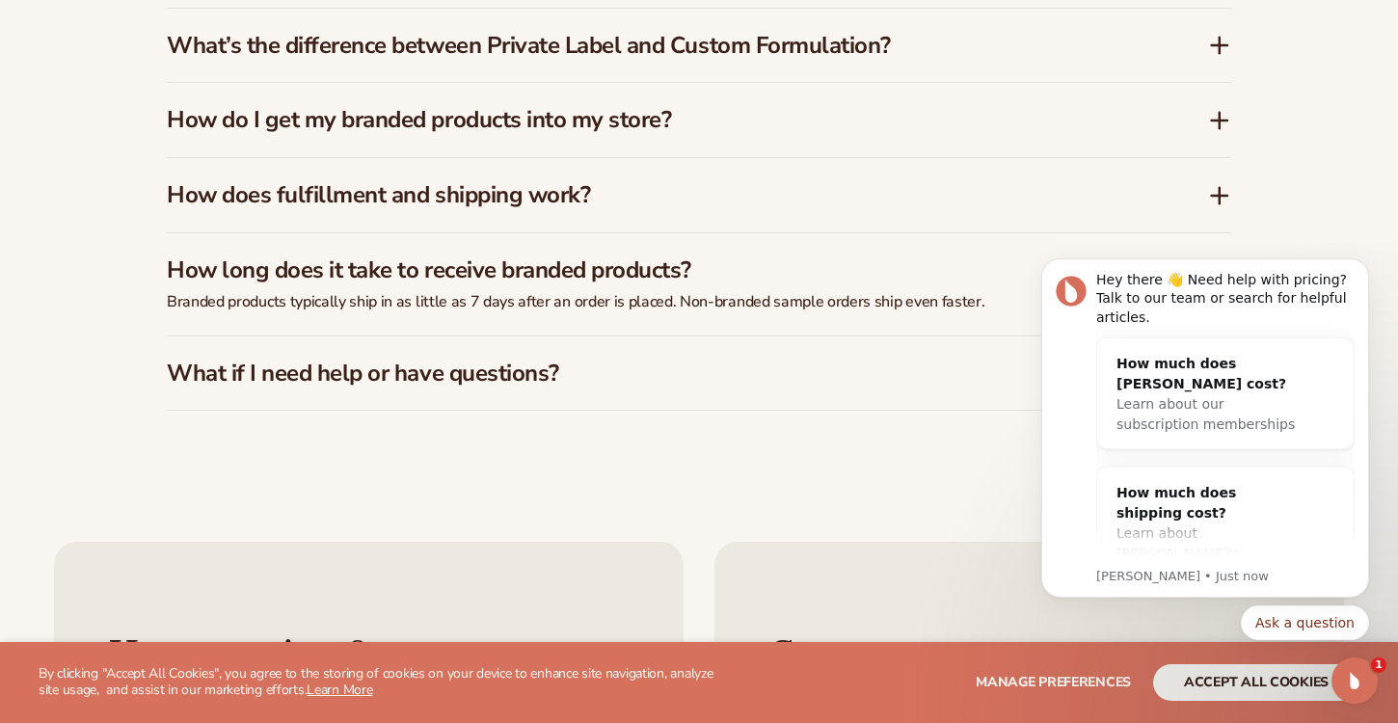
click at [506, 258] on h3 "How long does it take to receive branded products?" at bounding box center [658, 270] width 983 height 28
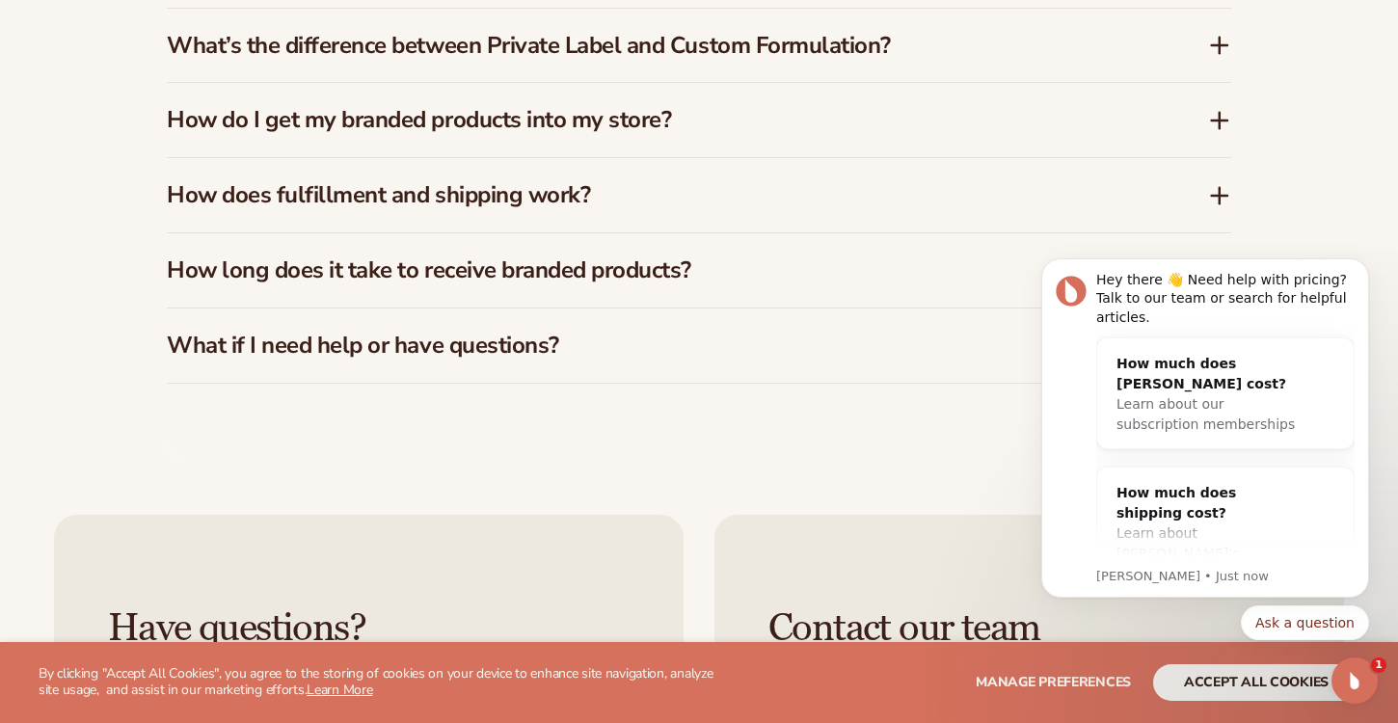
click at [458, 332] on h3 "What if I need help or have questions?" at bounding box center [658, 346] width 983 height 28
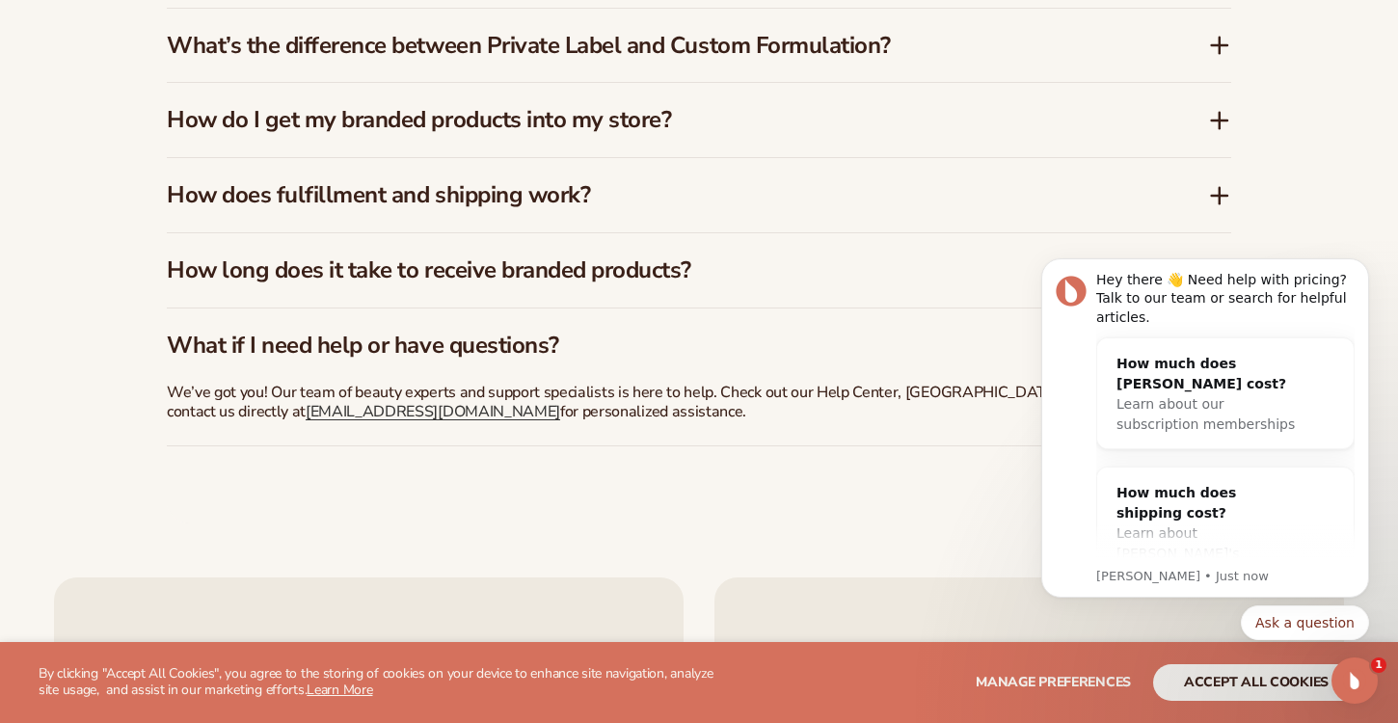
click at [458, 332] on h3 "What if I need help or have questions?" at bounding box center [658, 346] width 983 height 28
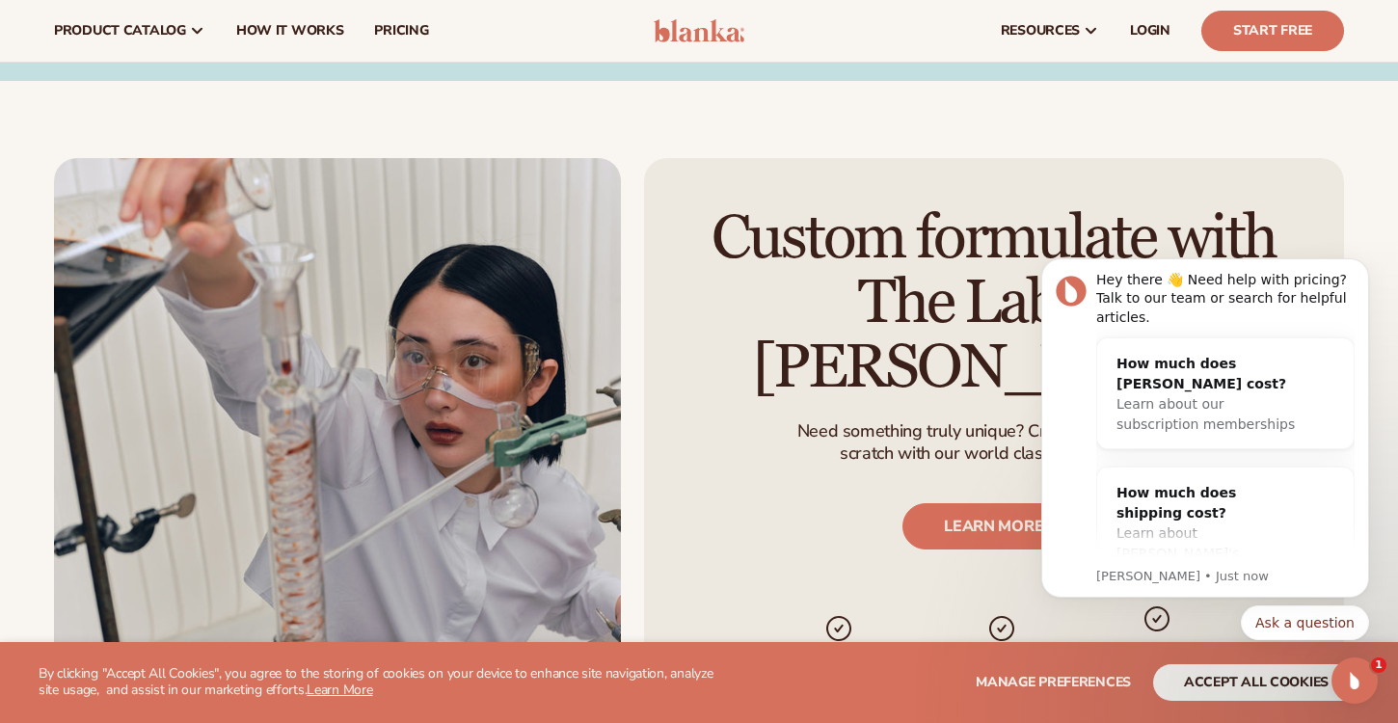
scroll to position [1920, 0]
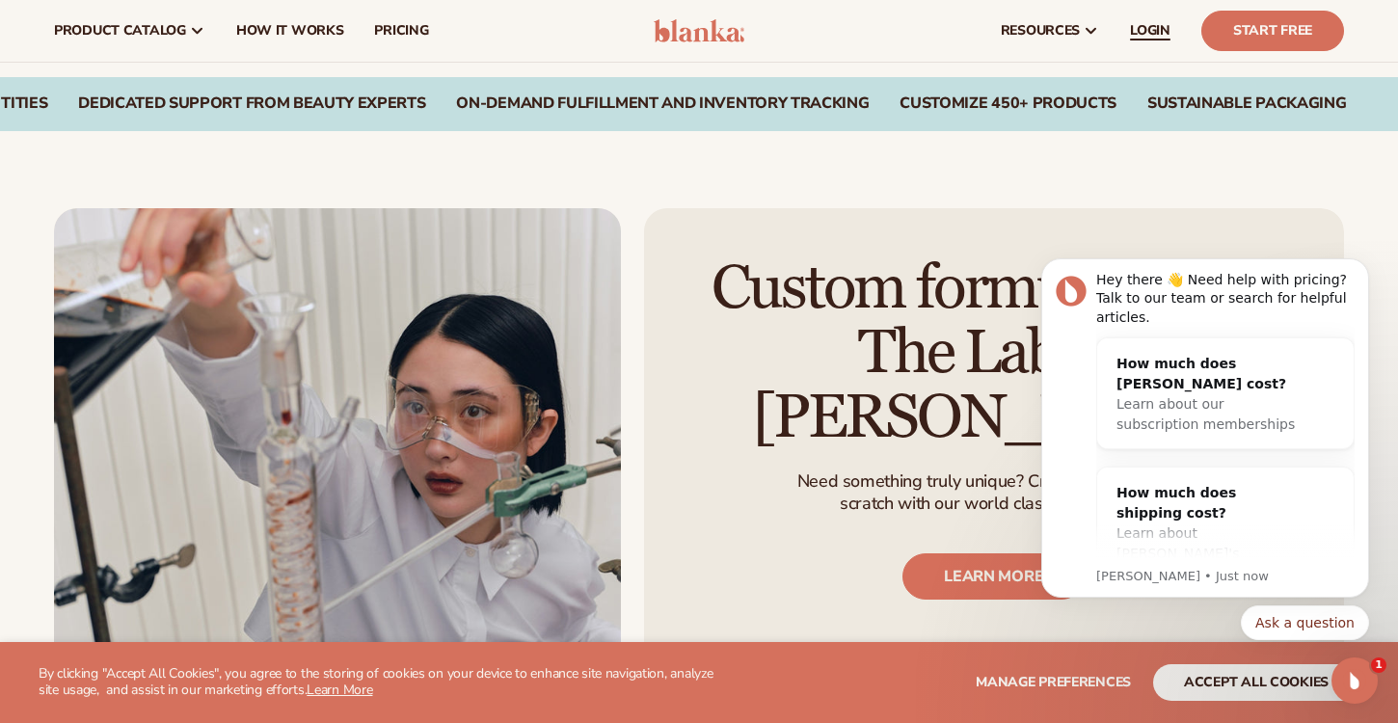
click at [1149, 28] on span "LOGIN" at bounding box center [1150, 30] width 40 height 15
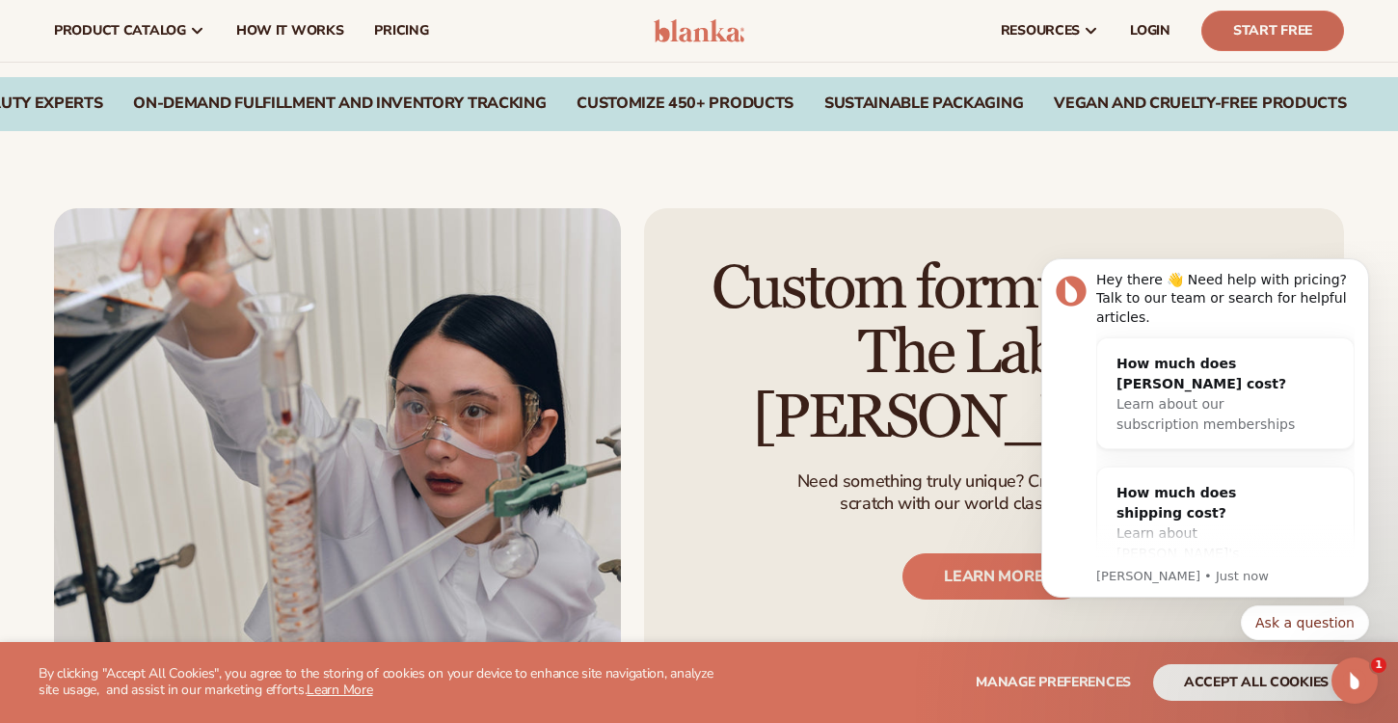
click at [1293, 29] on link "Start Free" at bounding box center [1272, 31] width 143 height 40
